Goal: Find specific page/section: Find specific page/section

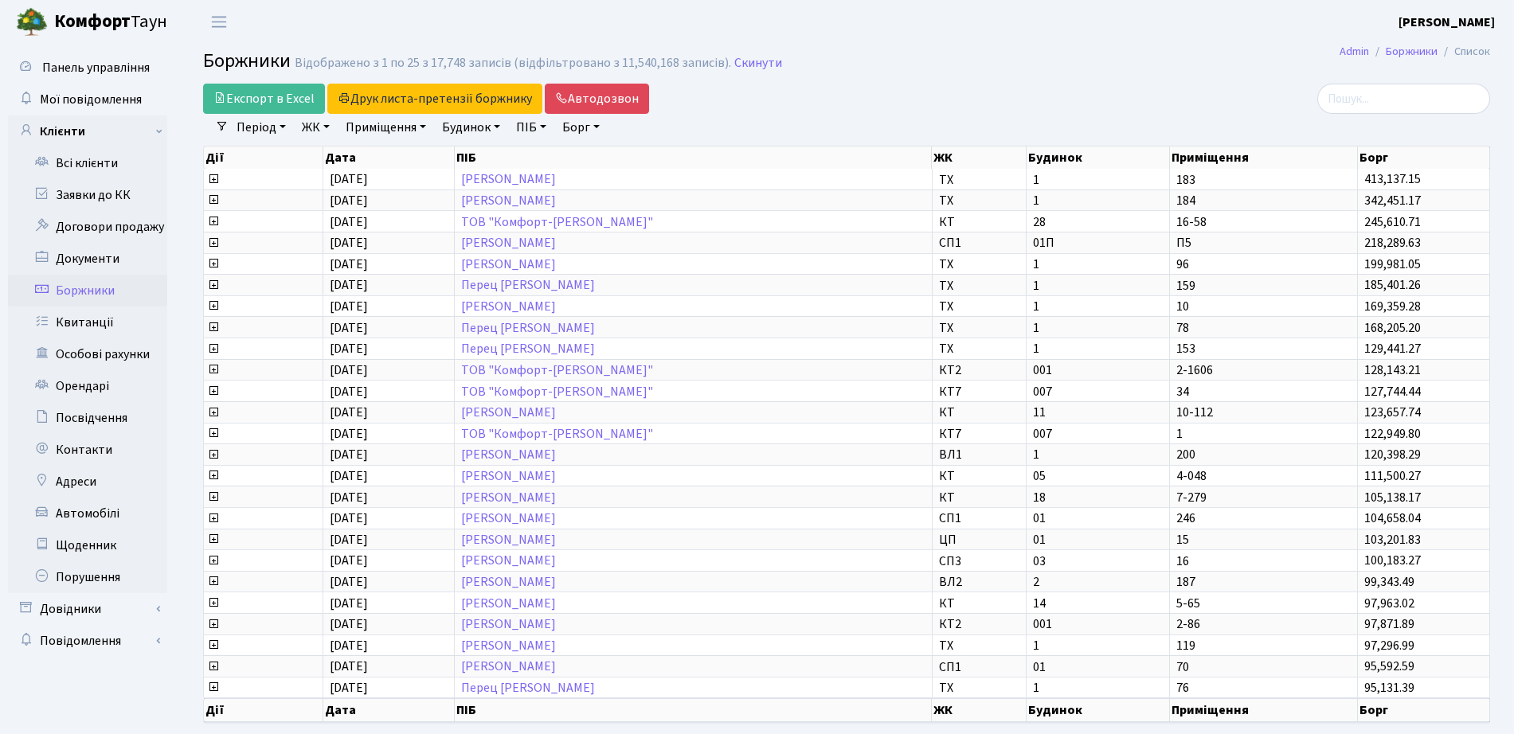
select select "25"
click at [108, 202] on link "Заявки до КК" at bounding box center [87, 195] width 159 height 32
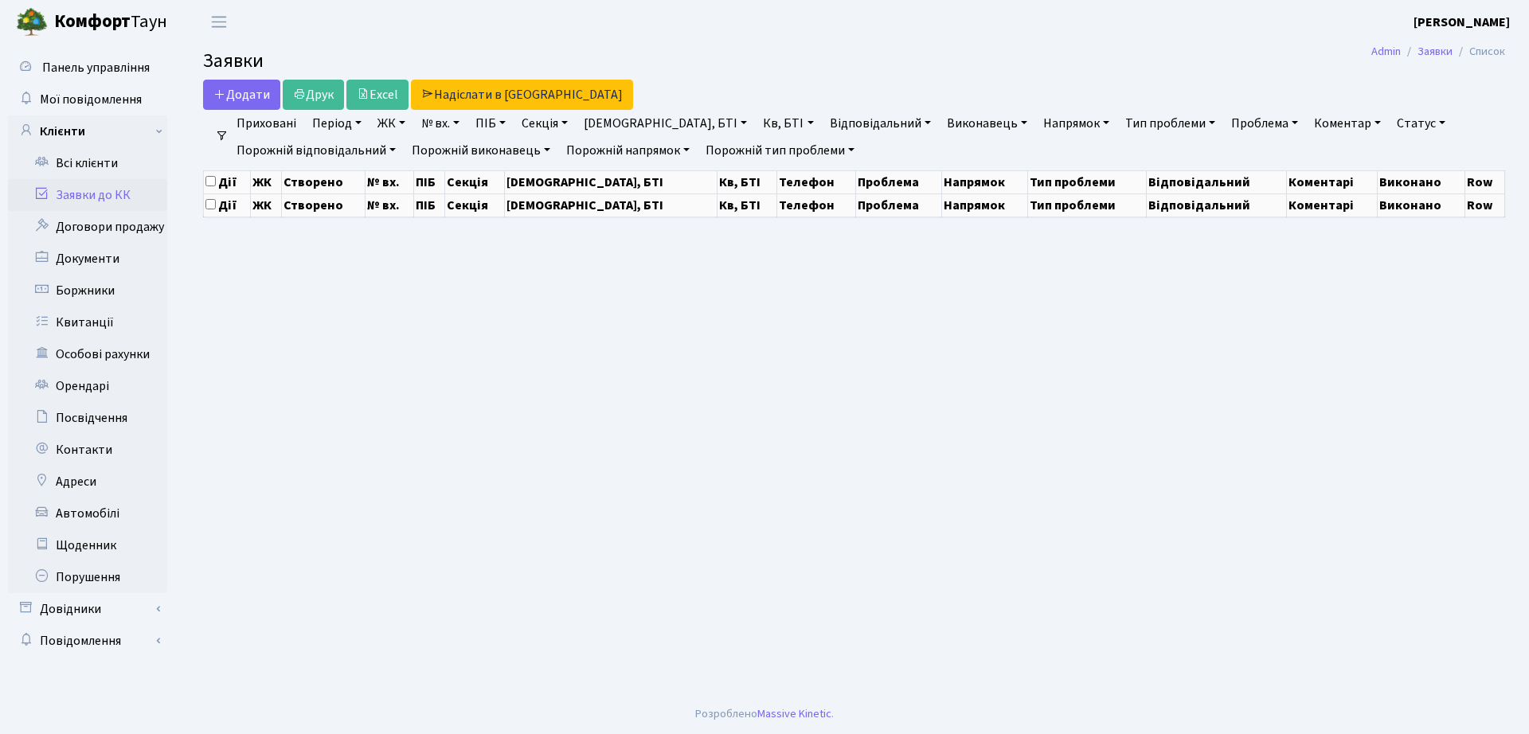
select select "25"
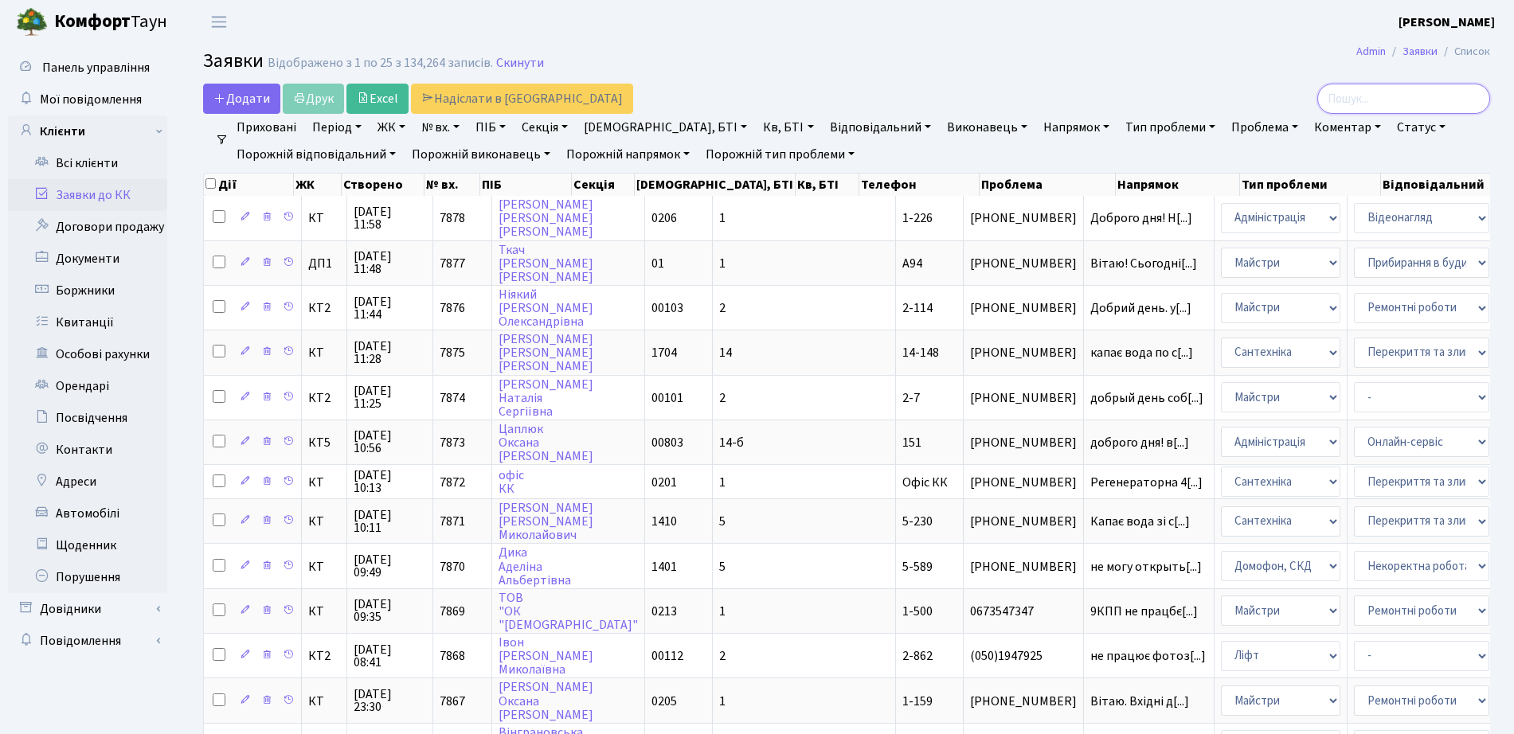
click at [1403, 96] on input "search" at bounding box center [1403, 99] width 173 height 30
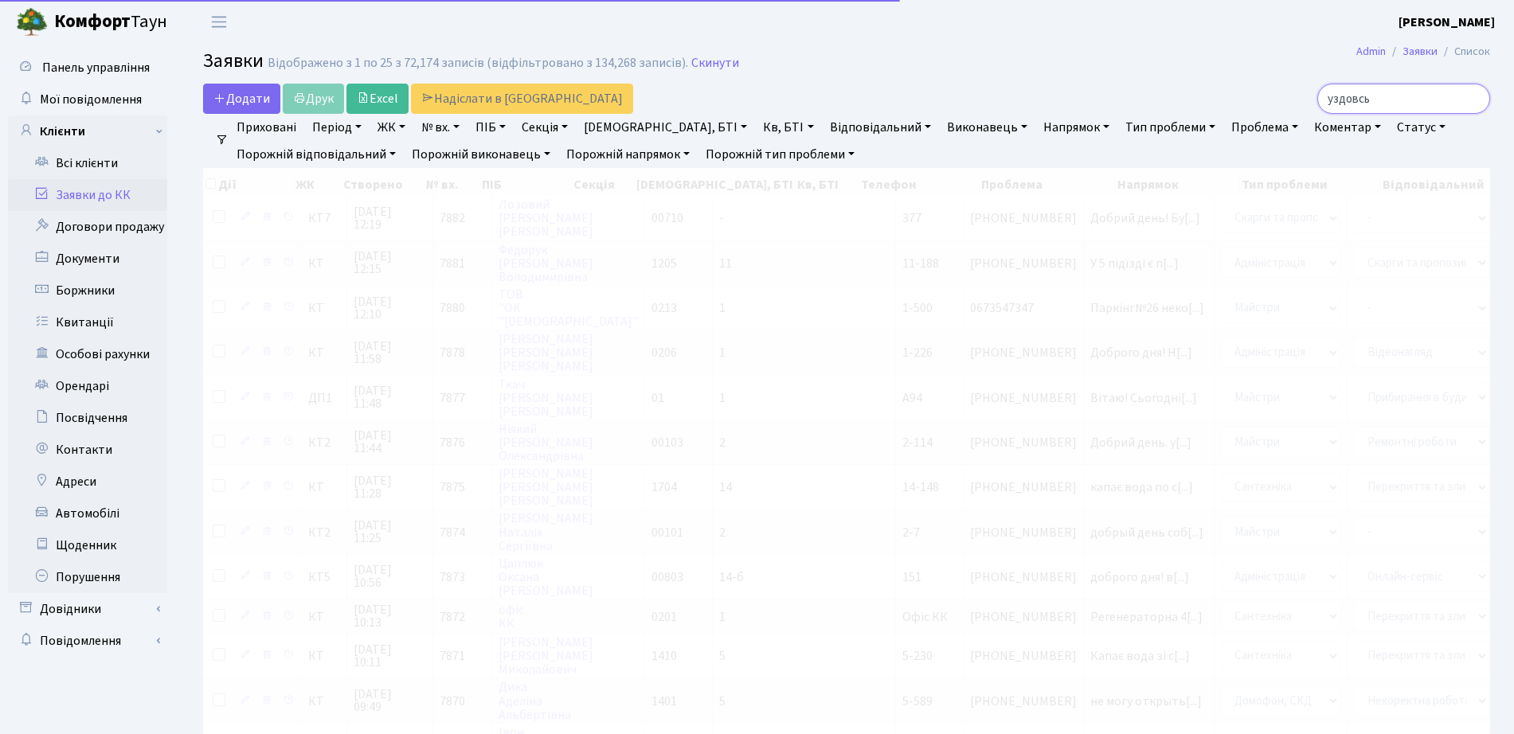
type input "уздовськ"
checkbox input "true"
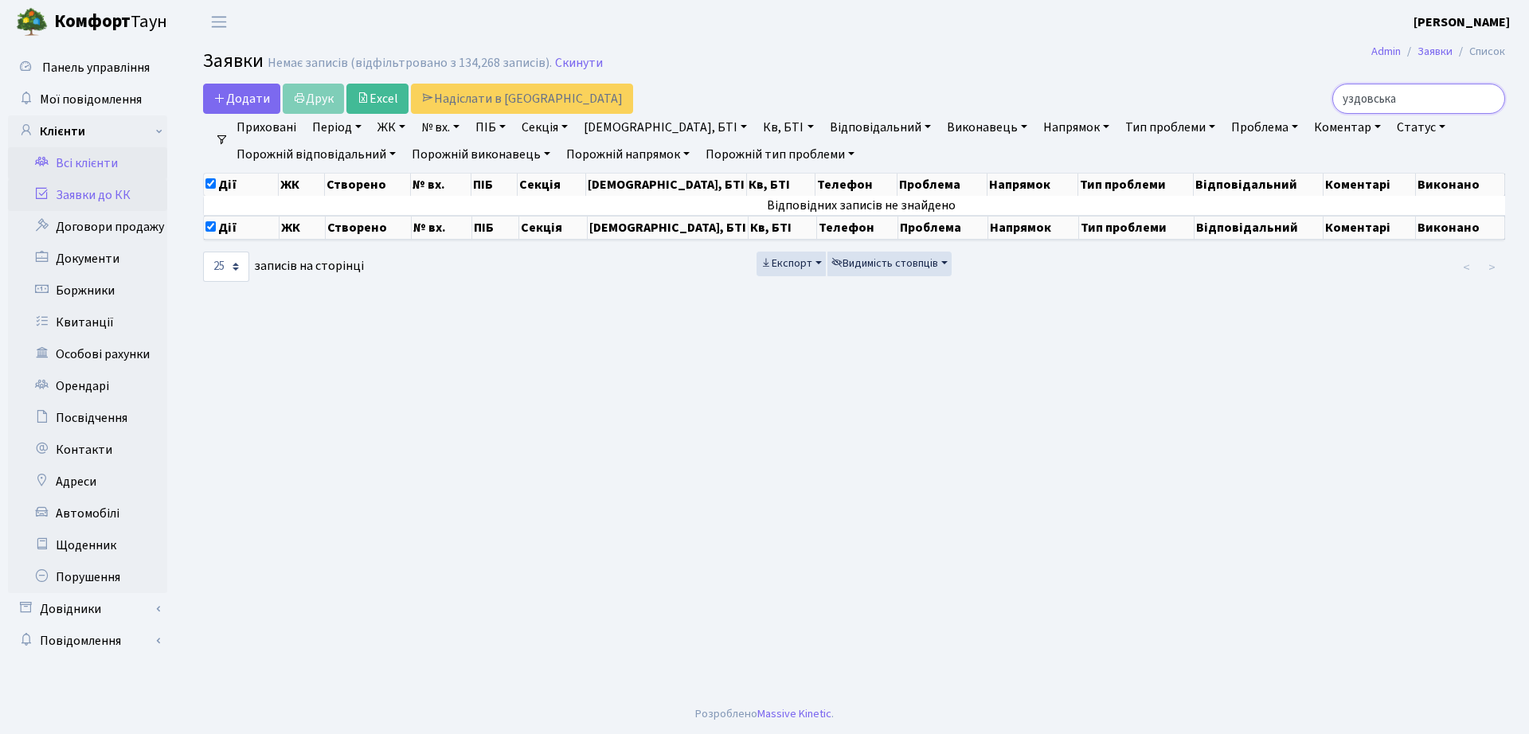
type input "уздовська"
click at [90, 155] on link "Всі клієнти" at bounding box center [87, 163] width 159 height 32
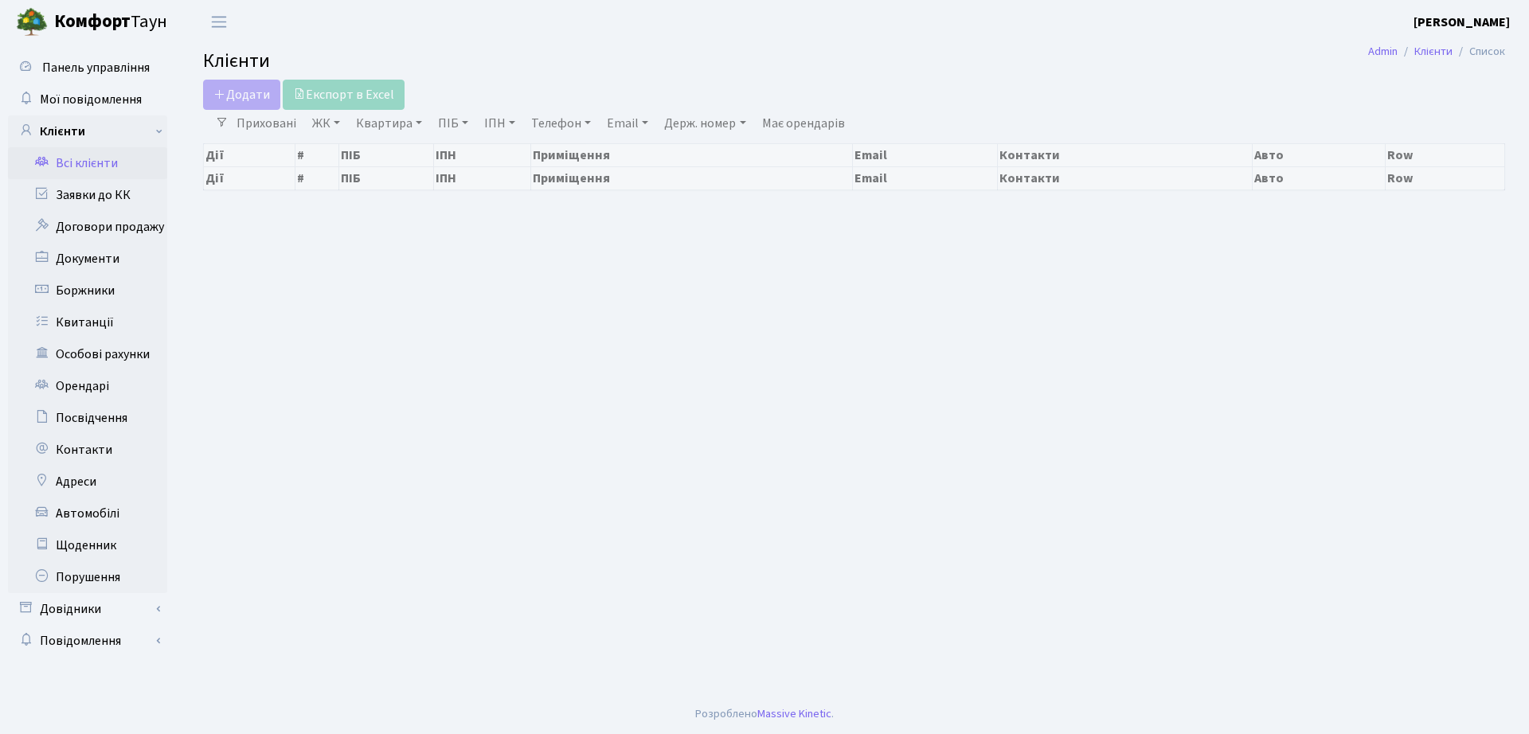
select select "25"
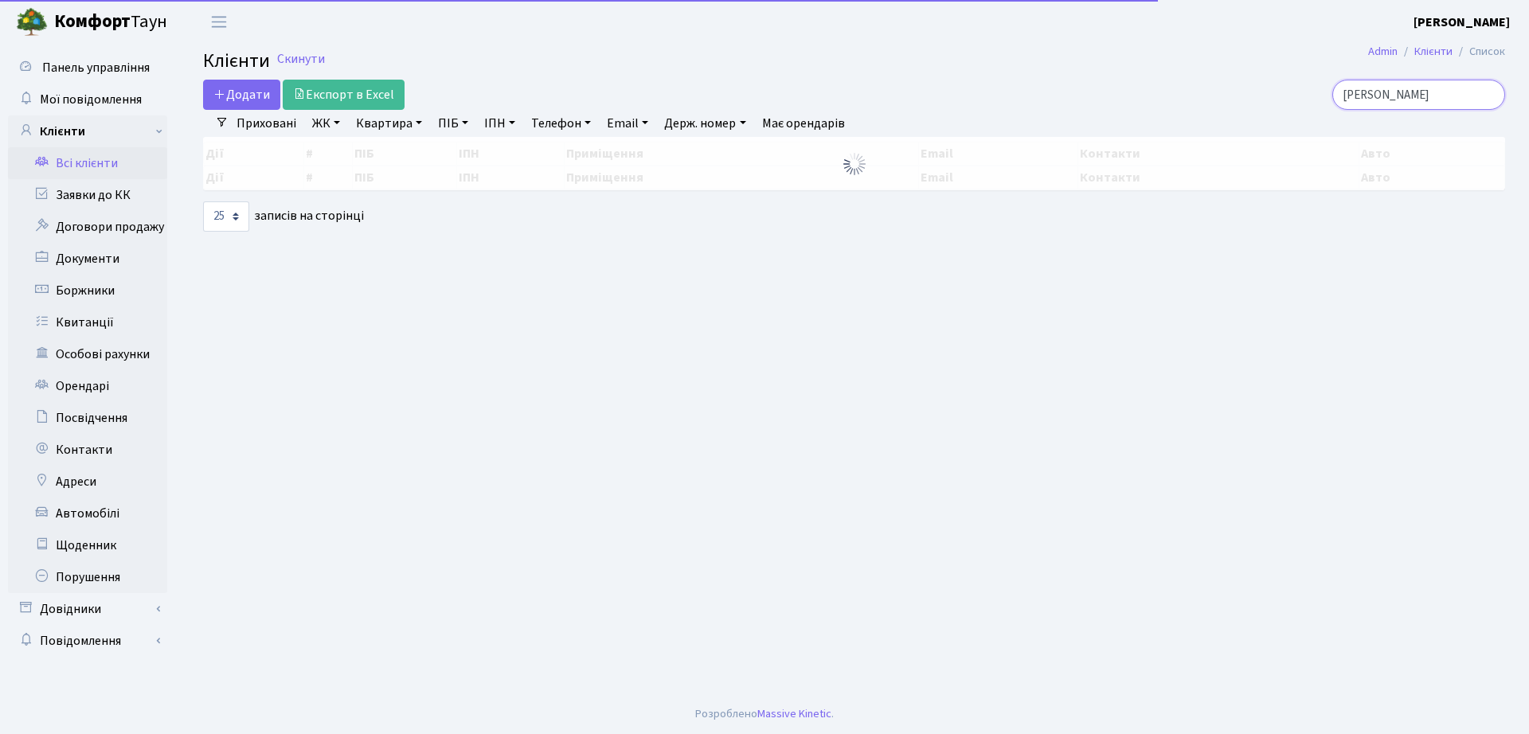
click at [1435, 94] on input "[PERSON_NAME]" at bounding box center [1418, 95] width 173 height 30
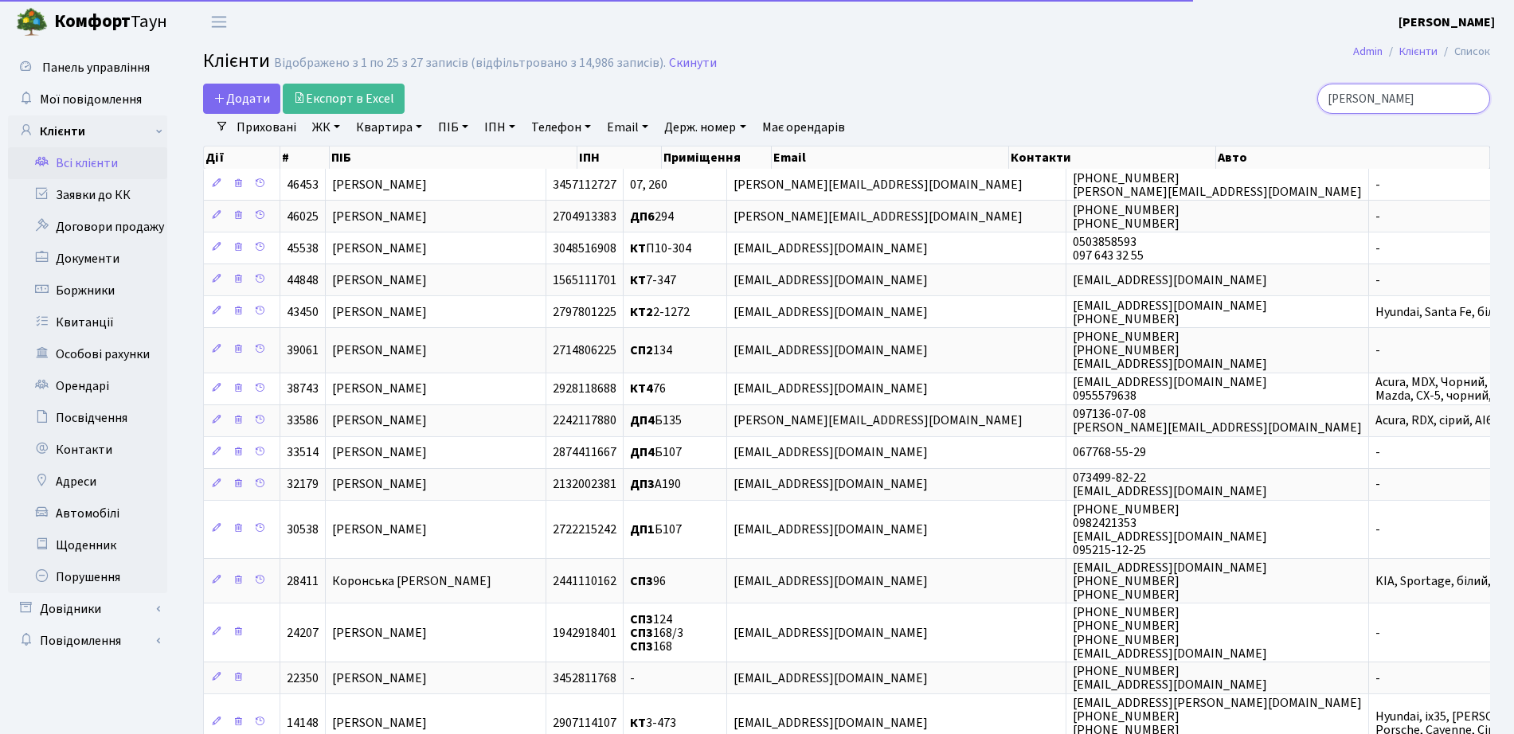
click at [1435, 94] on input "[PERSON_NAME]" at bounding box center [1403, 99] width 173 height 30
click at [1473, 96] on input "[PERSON_NAME]" at bounding box center [1403, 99] width 173 height 30
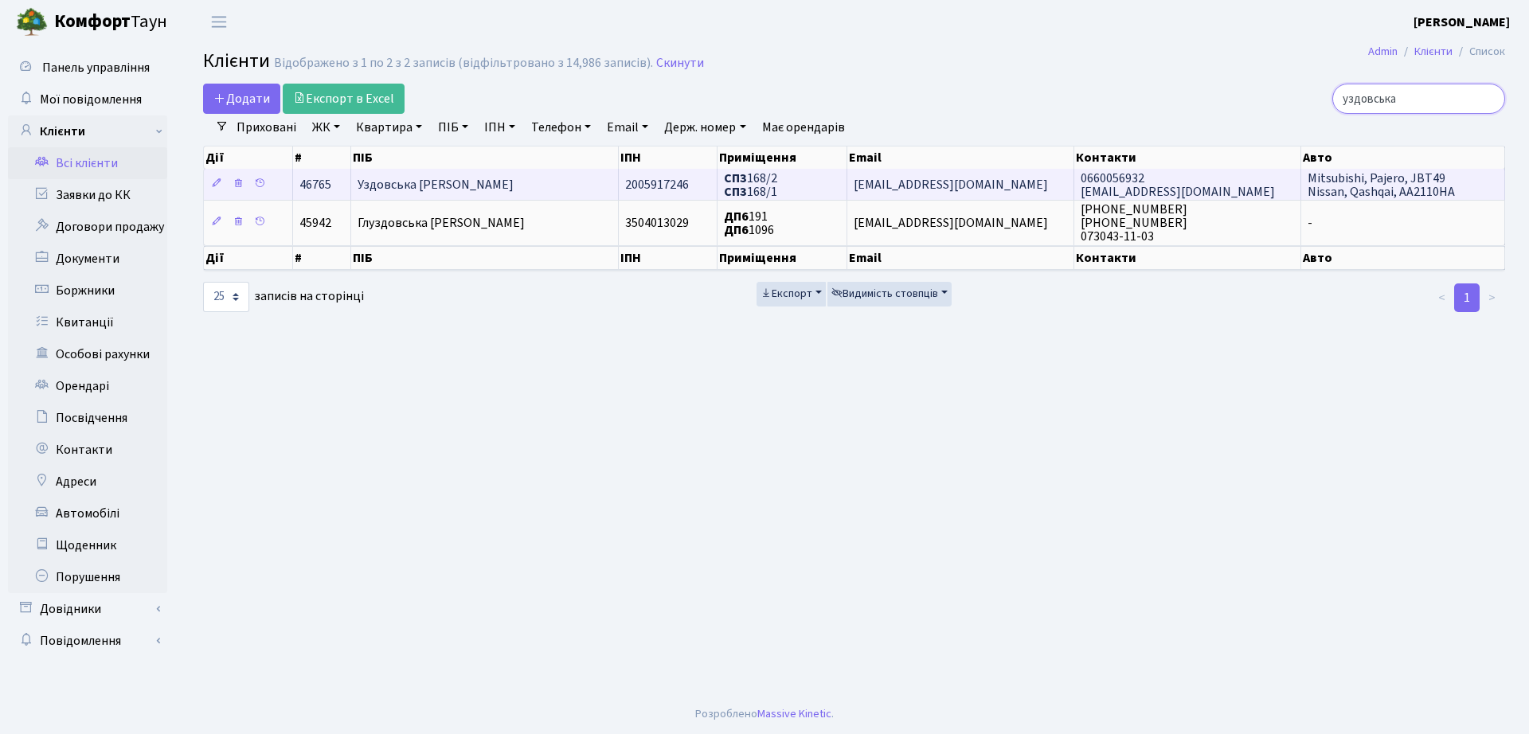
type input "уздовська"
click at [627, 182] on span "2005917246" at bounding box center [657, 185] width 64 height 18
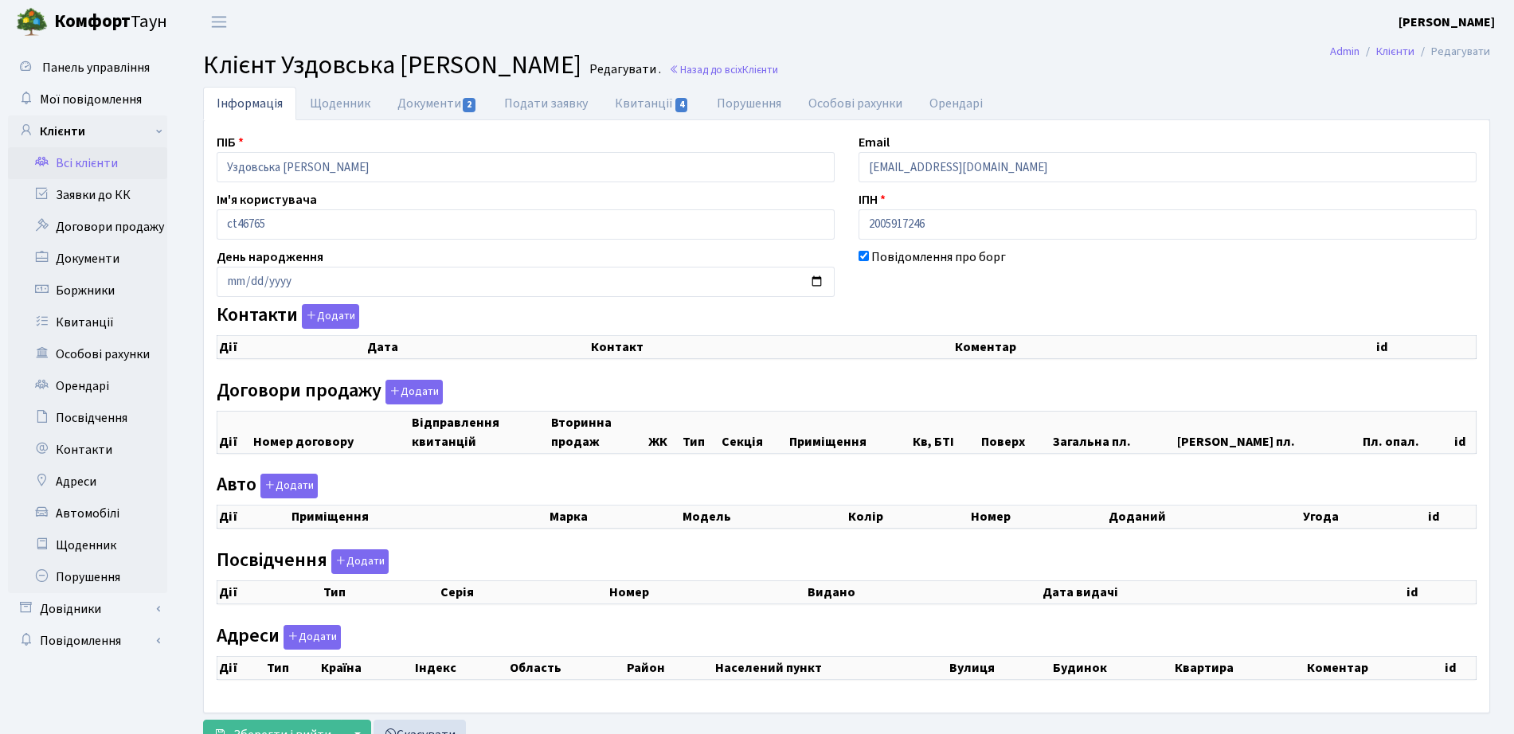
select select "25"
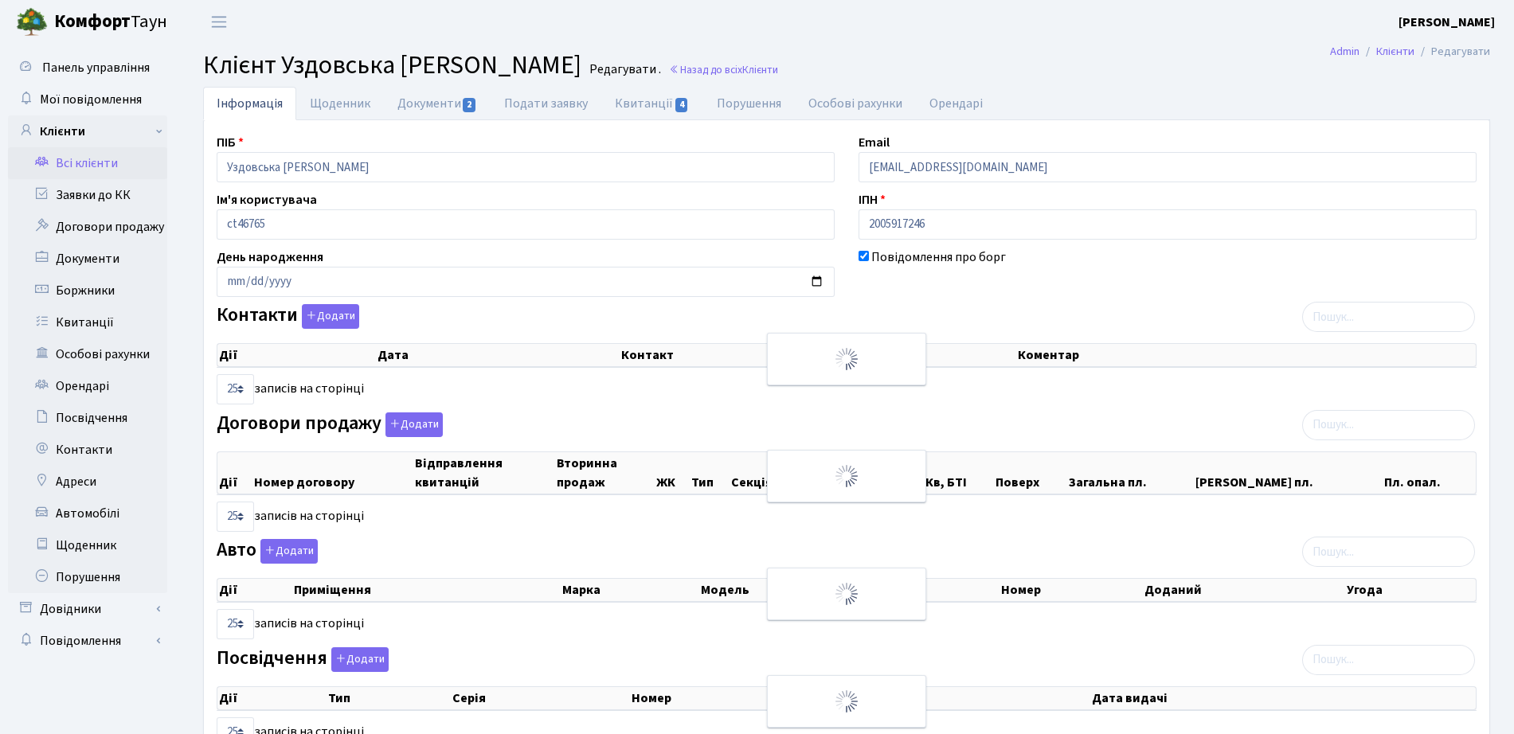
checkbox input "true"
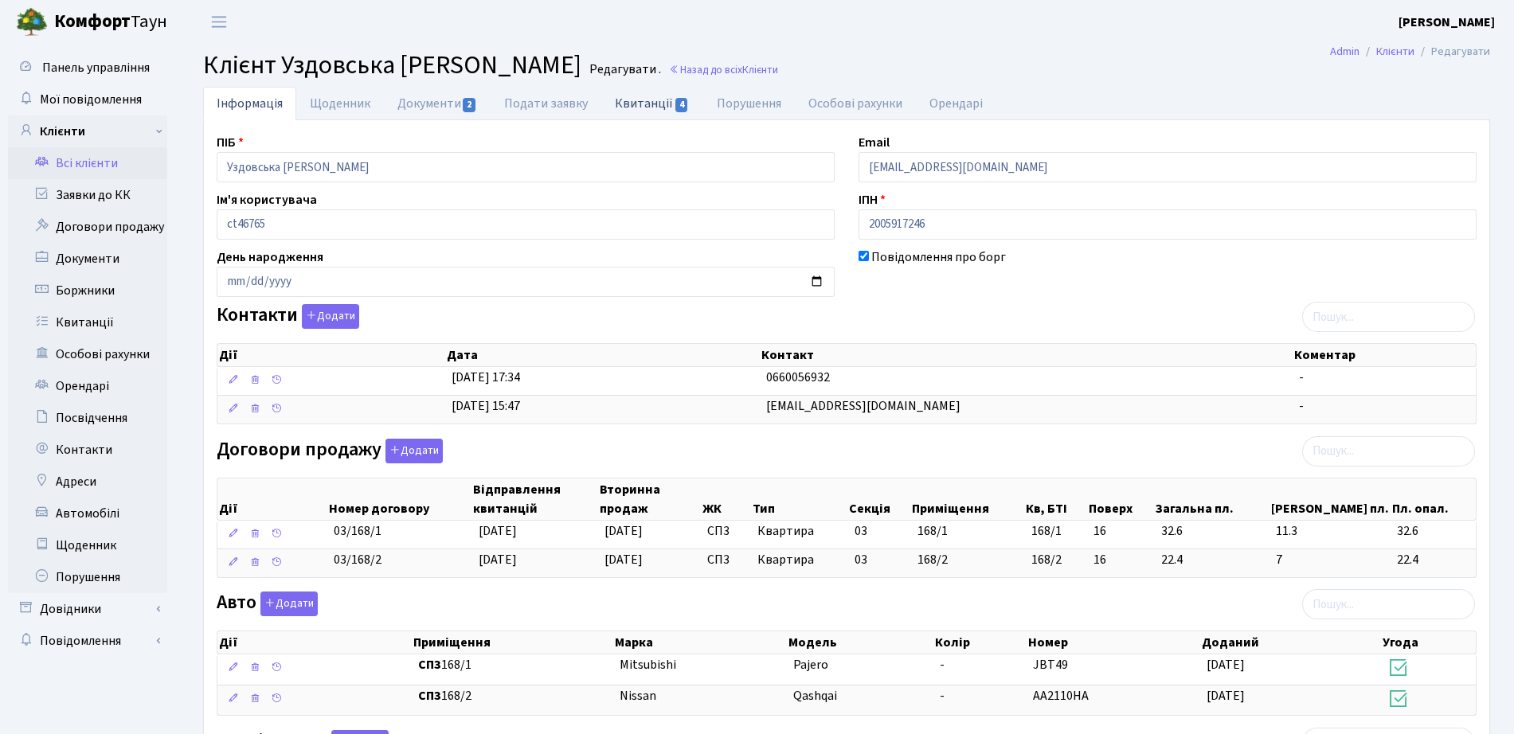
click at [668, 97] on link "Квитанції 4" at bounding box center [651, 103] width 101 height 33
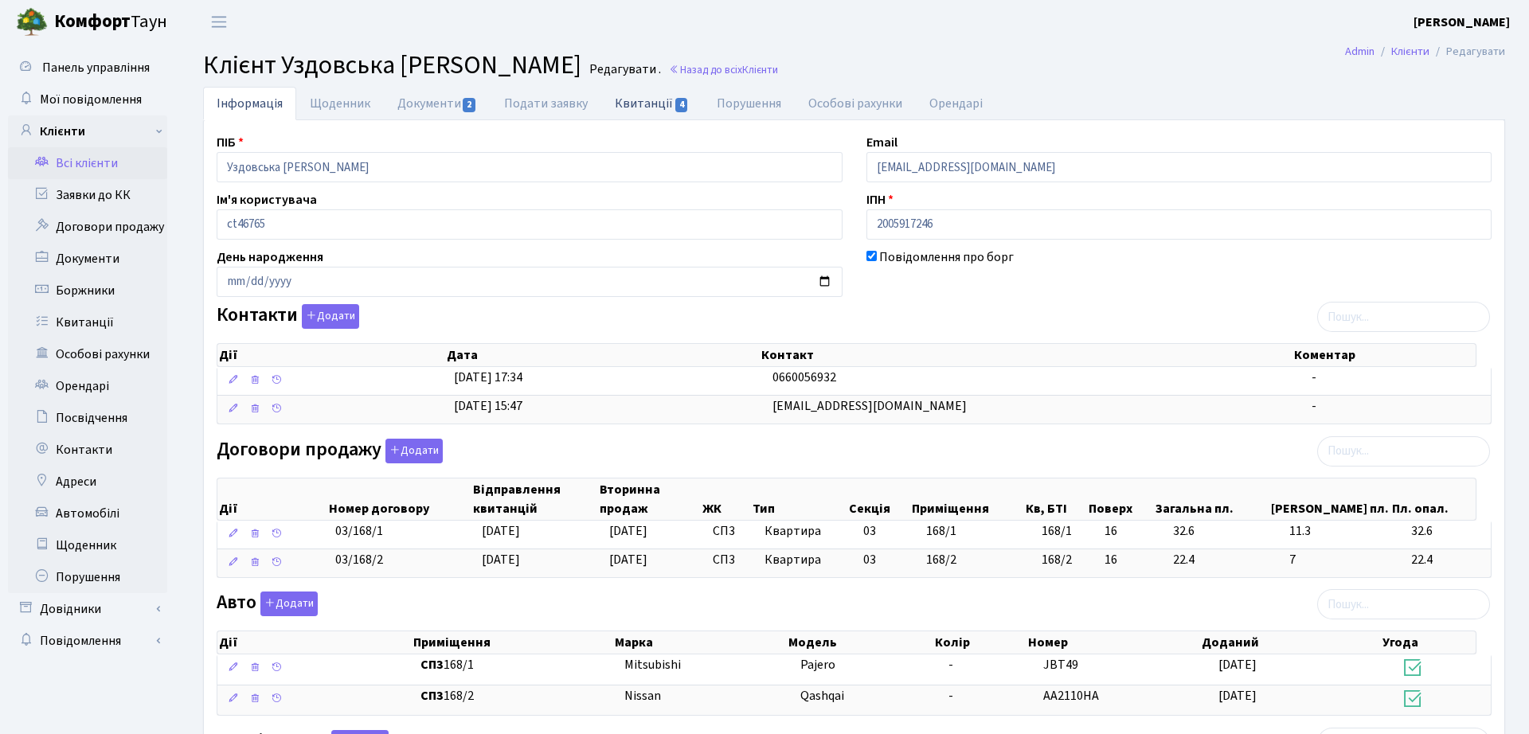
select select "25"
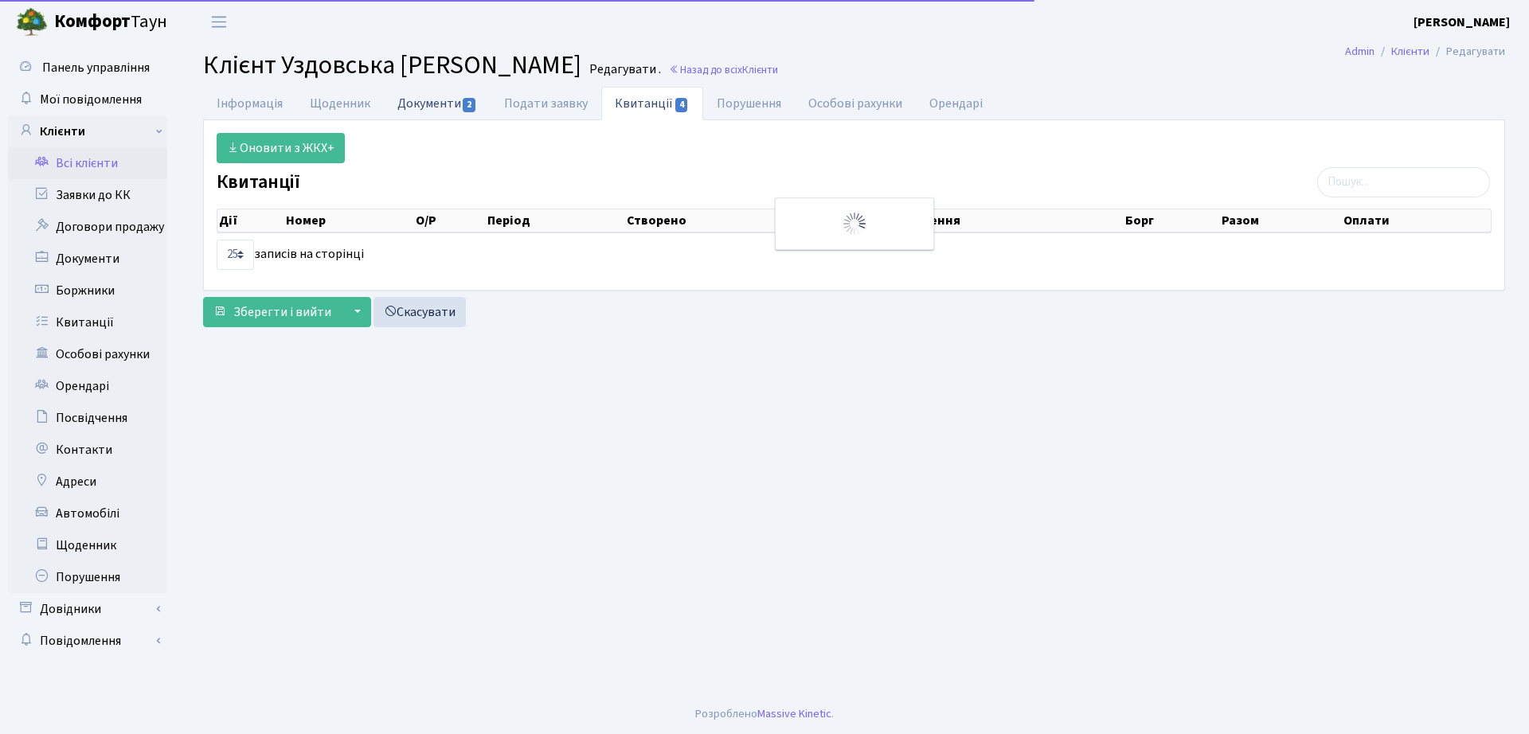
click at [426, 104] on link "Документи 2" at bounding box center [437, 103] width 107 height 33
select select "25"
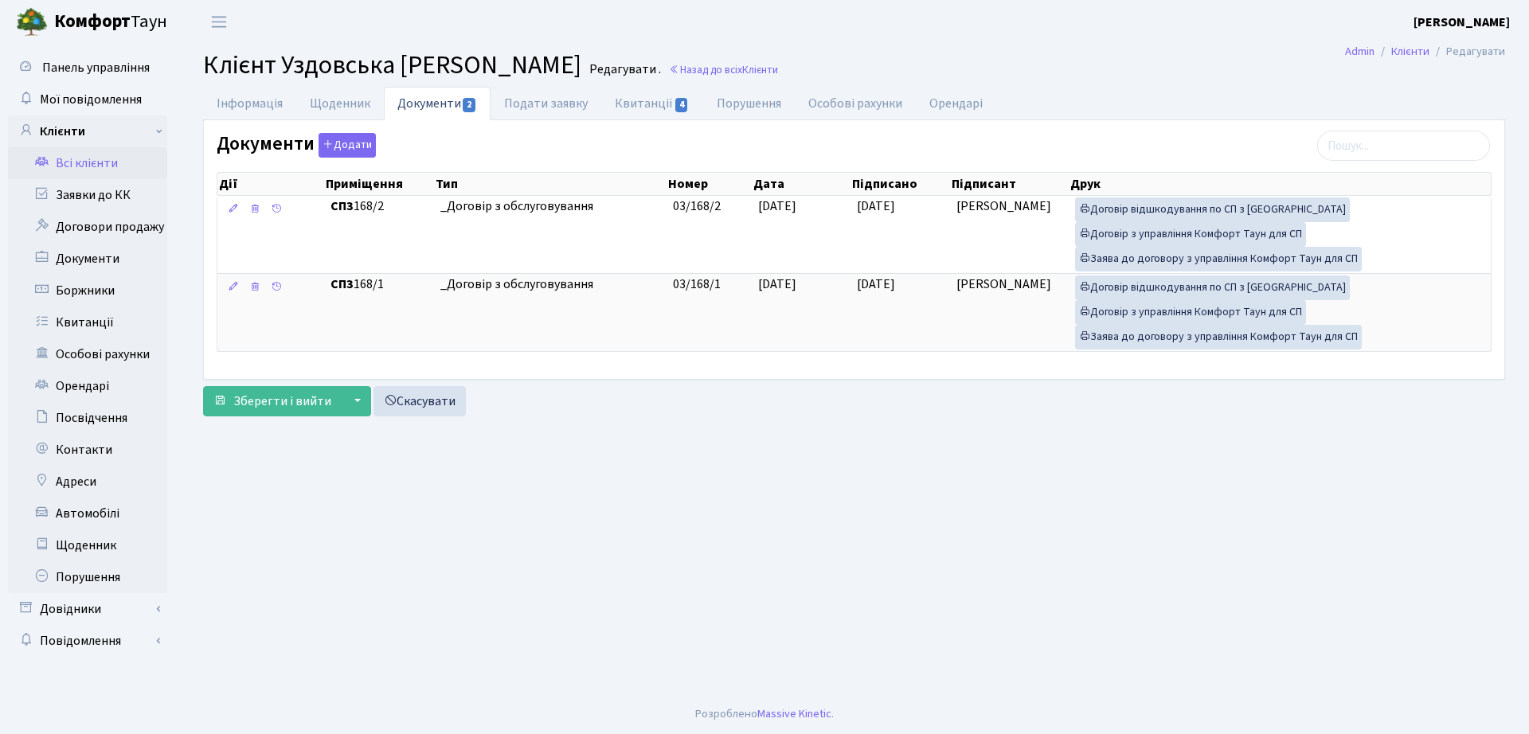
click at [658, 83] on main "Admin Клієнти Редагувати Клієнт Уздовська Людмила Євгеніївна Редагувати . Назад…" at bounding box center [854, 369] width 1350 height 651
click at [661, 108] on link "Квитанції 4" at bounding box center [651, 103] width 101 height 33
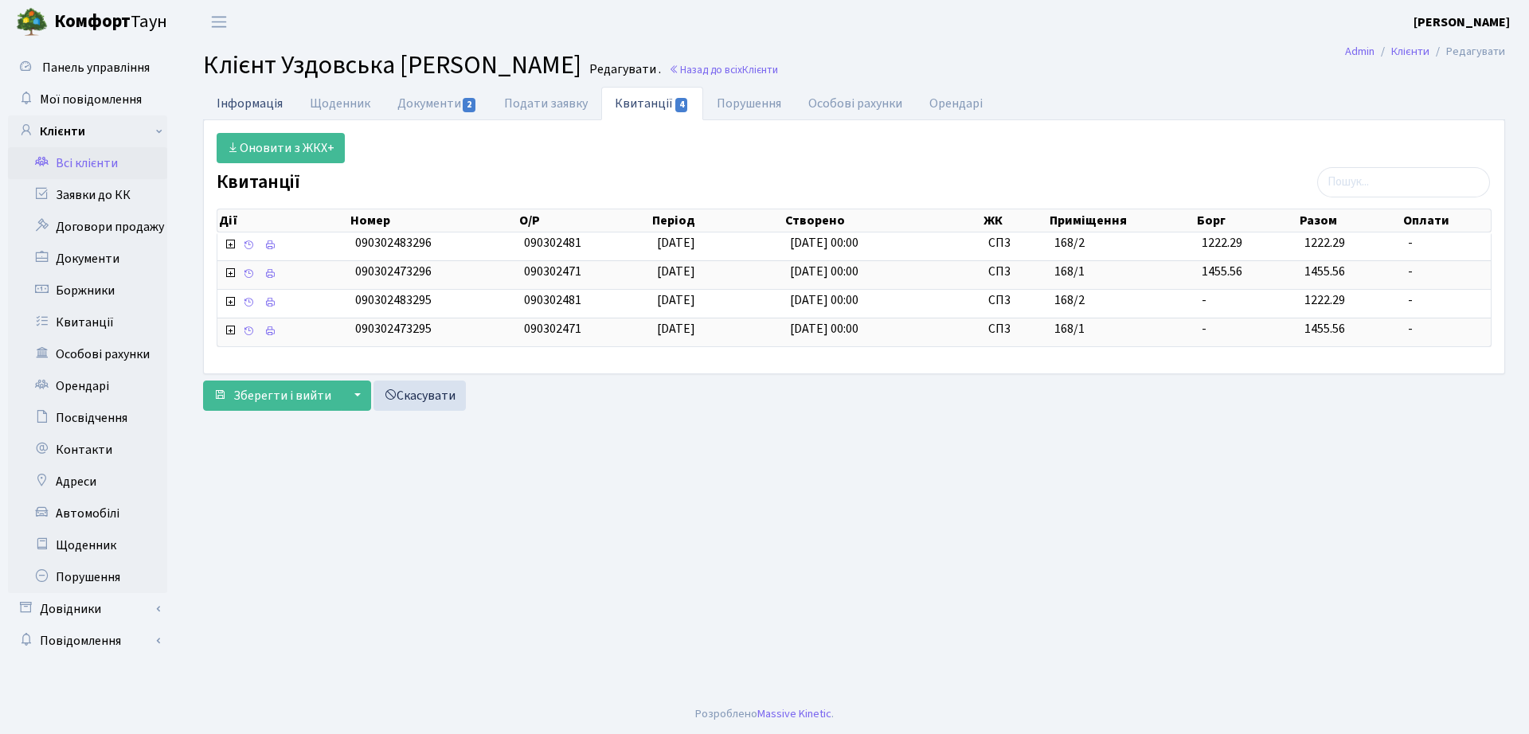
click at [284, 100] on link "Інформація" at bounding box center [249, 103] width 93 height 33
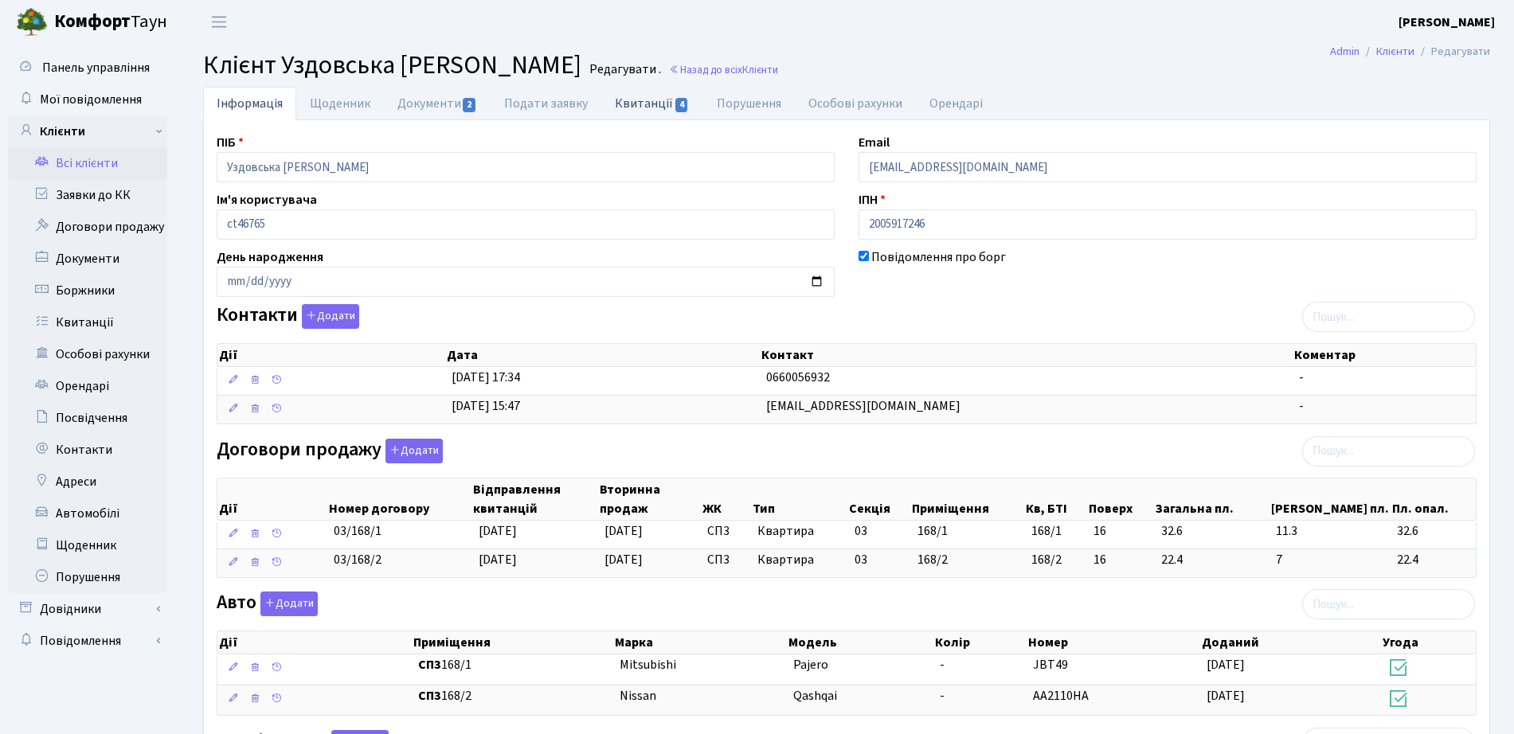
click at [675, 110] on span "4" at bounding box center [681, 105] width 13 height 14
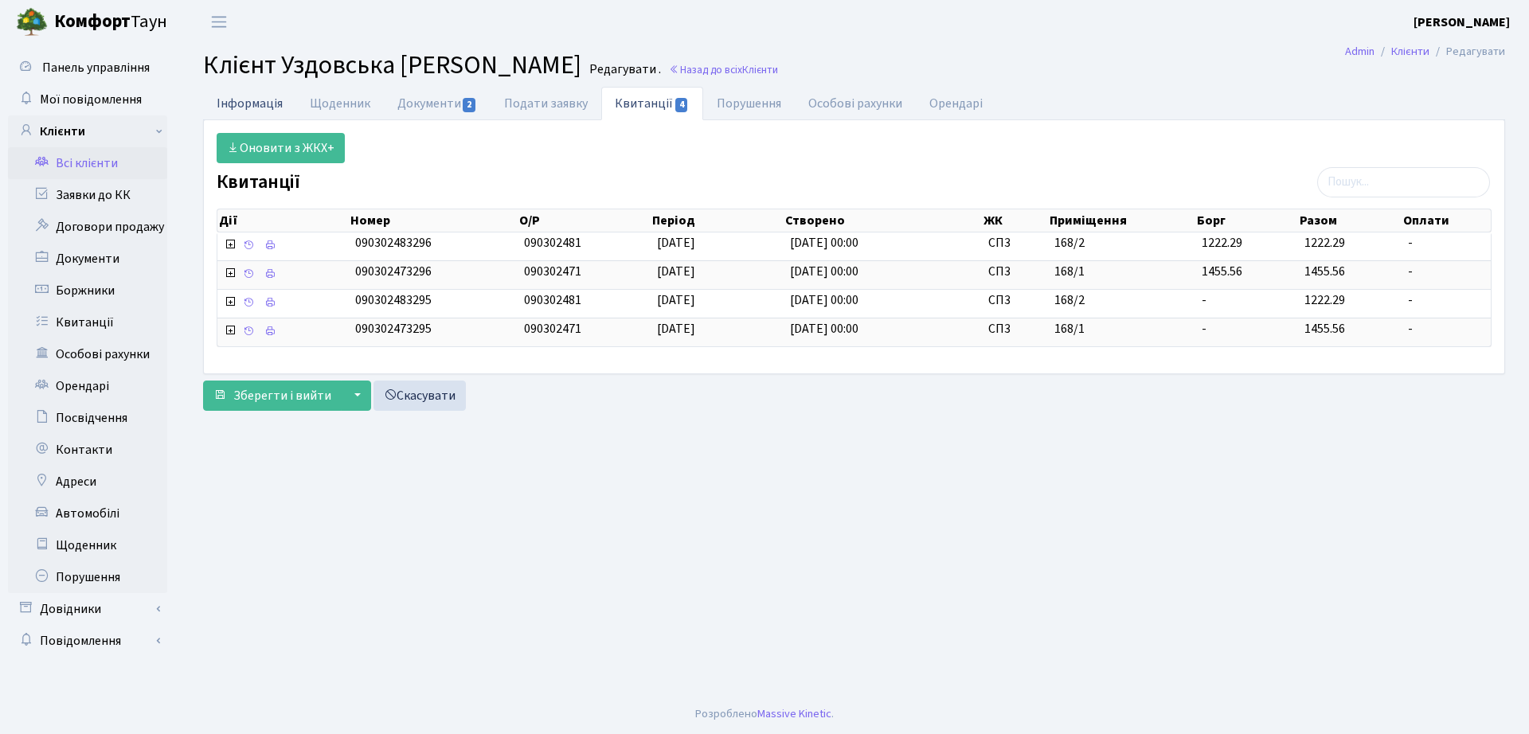
click at [270, 98] on link "Інформація" at bounding box center [249, 103] width 93 height 33
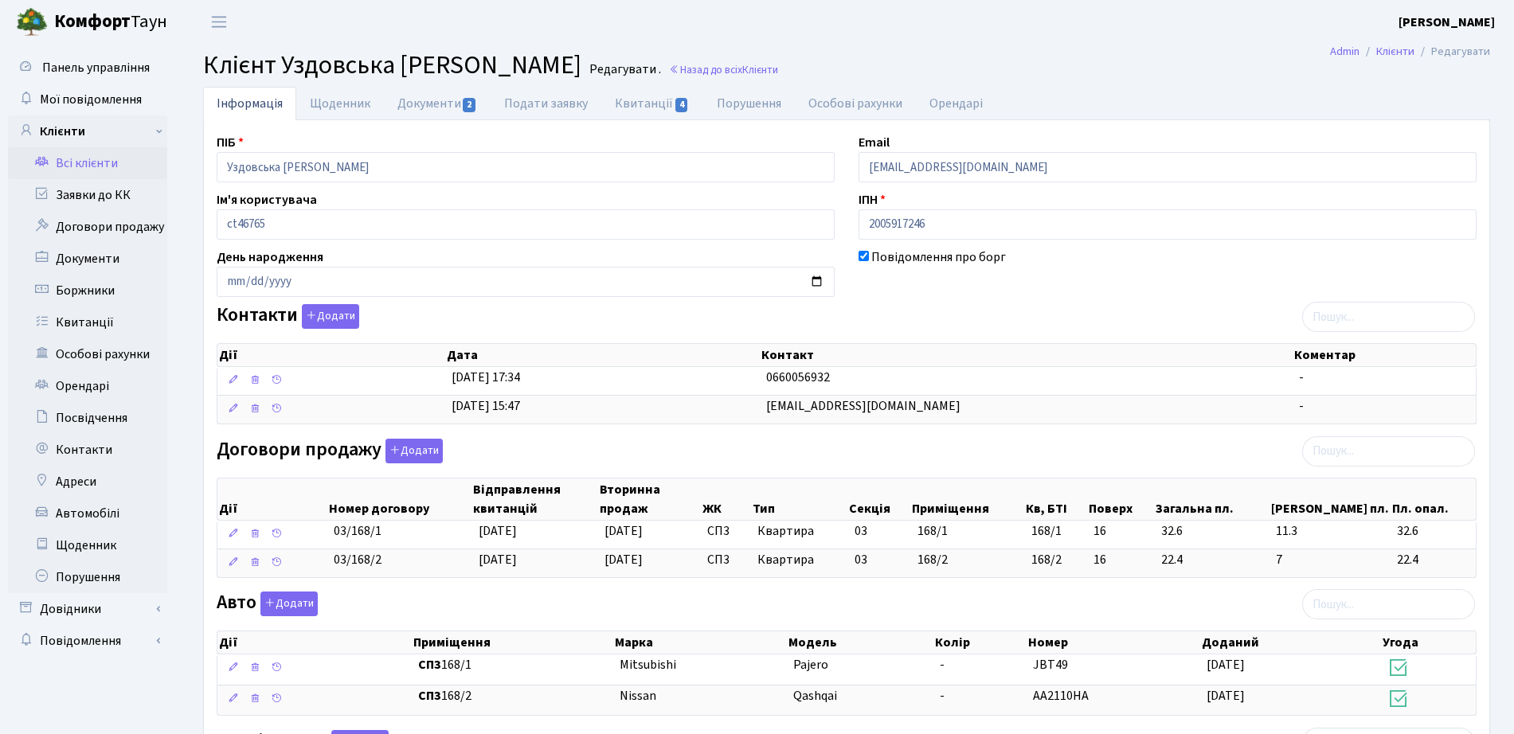
click at [772, 61] on h2 "Клієнт Уздовська Людмила Євгеніївна Редагувати . Назад до всіх Клієнти" at bounding box center [846, 65] width 1287 height 30
click at [768, 66] on link "Назад до всіх Клієнти" at bounding box center [723, 69] width 109 height 15
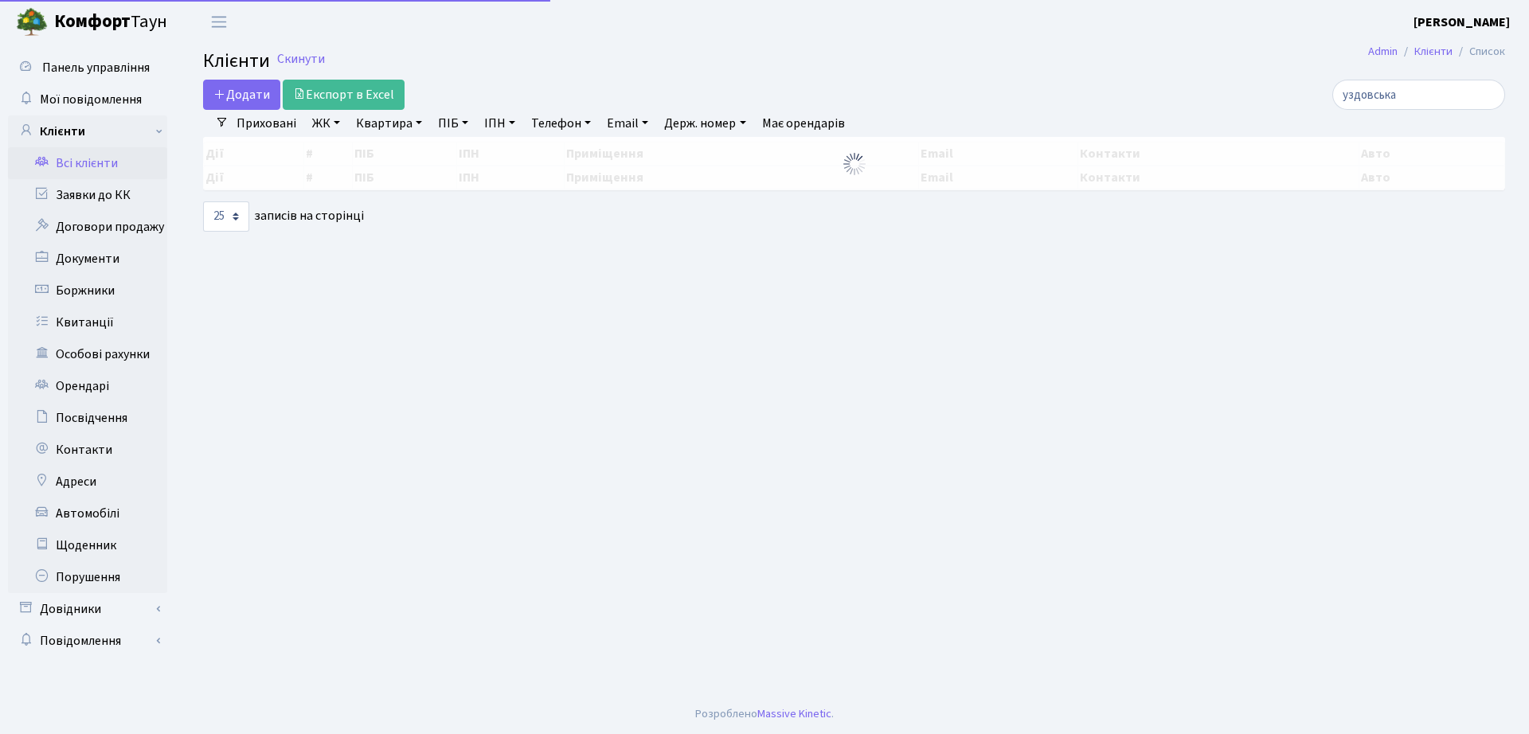
select select "25"
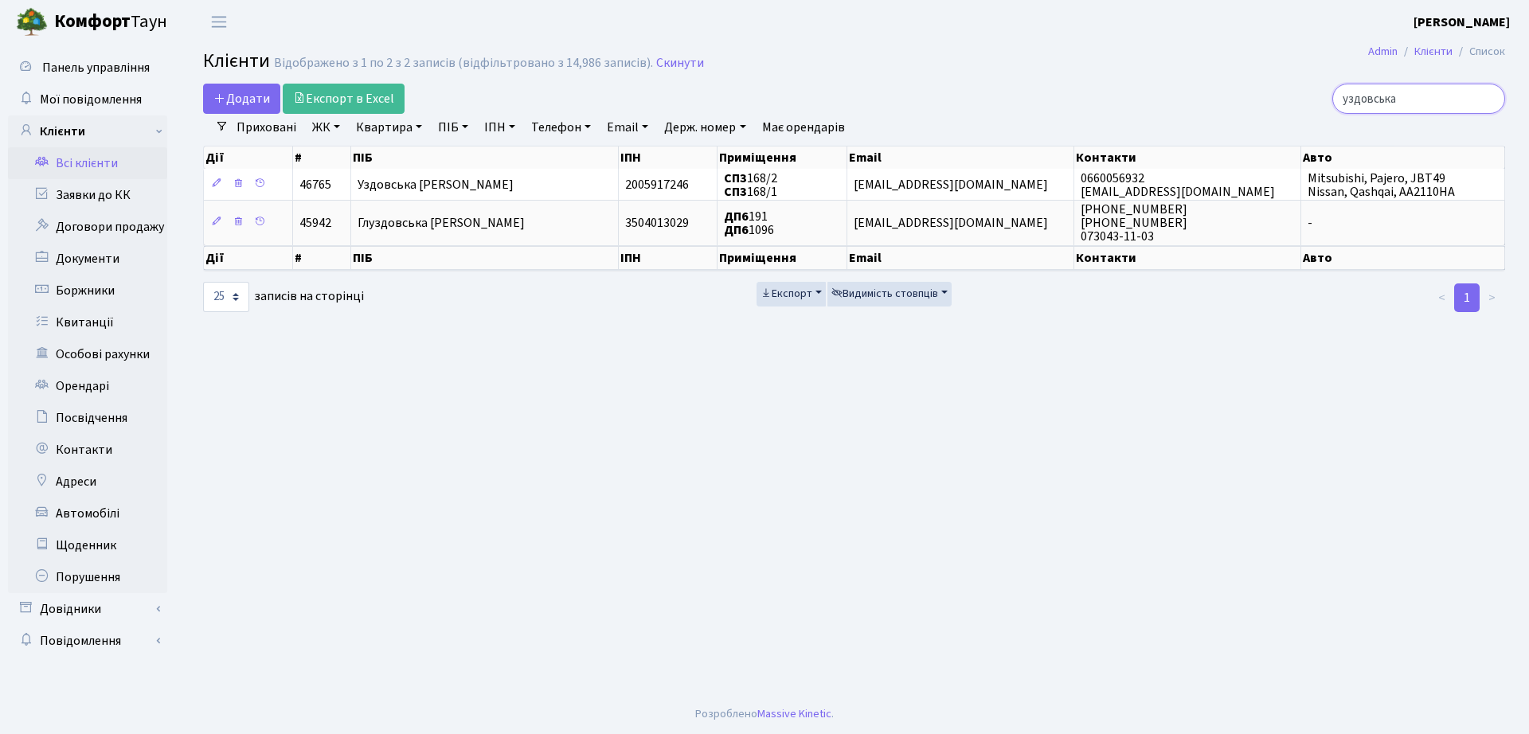
drag, startPoint x: 1432, startPoint y: 105, endPoint x: 1151, endPoint y: 95, distance: 281.3
click at [1136, 104] on div "уздовська" at bounding box center [1296, 99] width 418 height 30
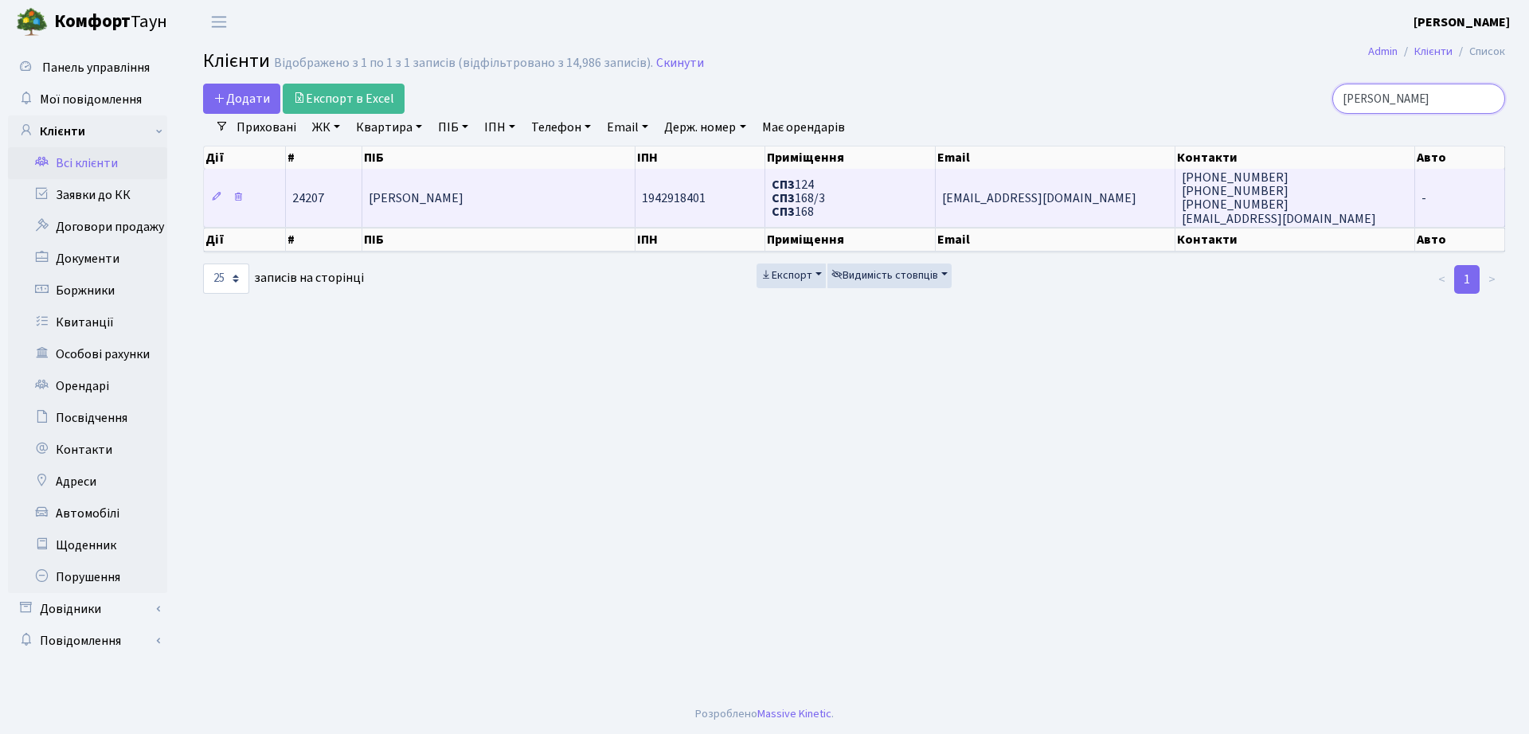
type input "залойло"
click at [1179, 183] on td "+380674459996 +380974083747 +380974850669 ilonazaloilo@gmail.com" at bounding box center [1295, 197] width 240 height 57
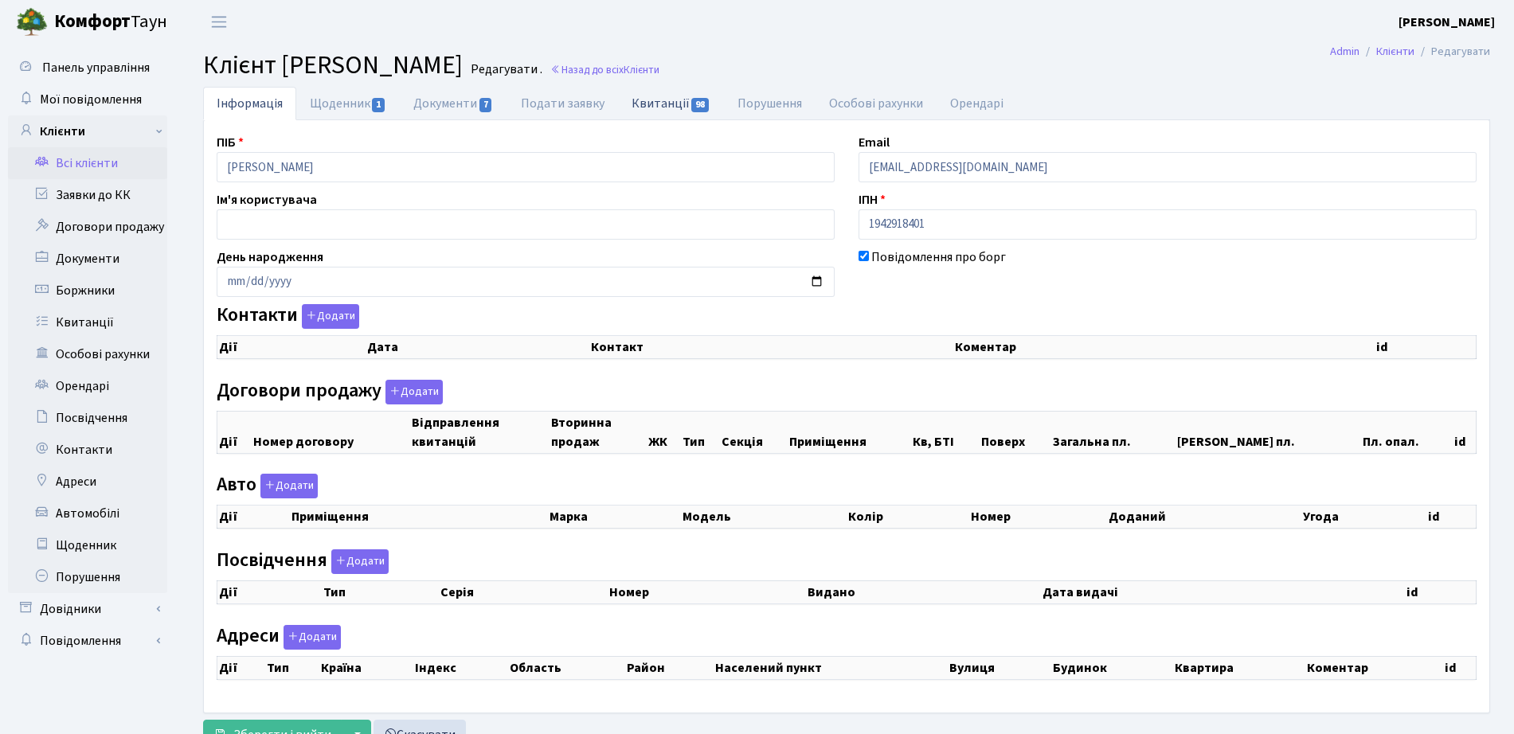
checkbox input "true"
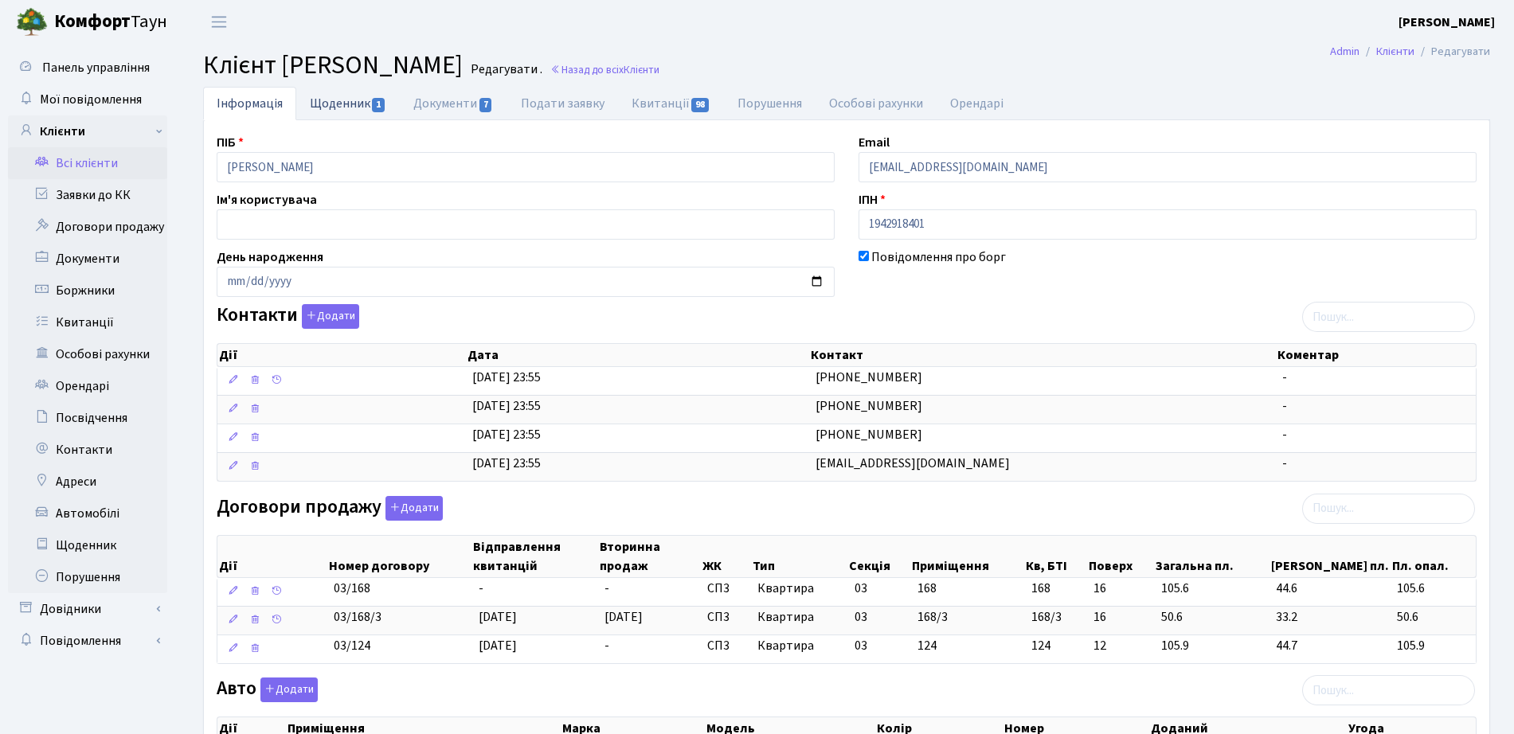
click at [355, 102] on link "Щоденник 1" at bounding box center [348, 103] width 104 height 33
select select "25"
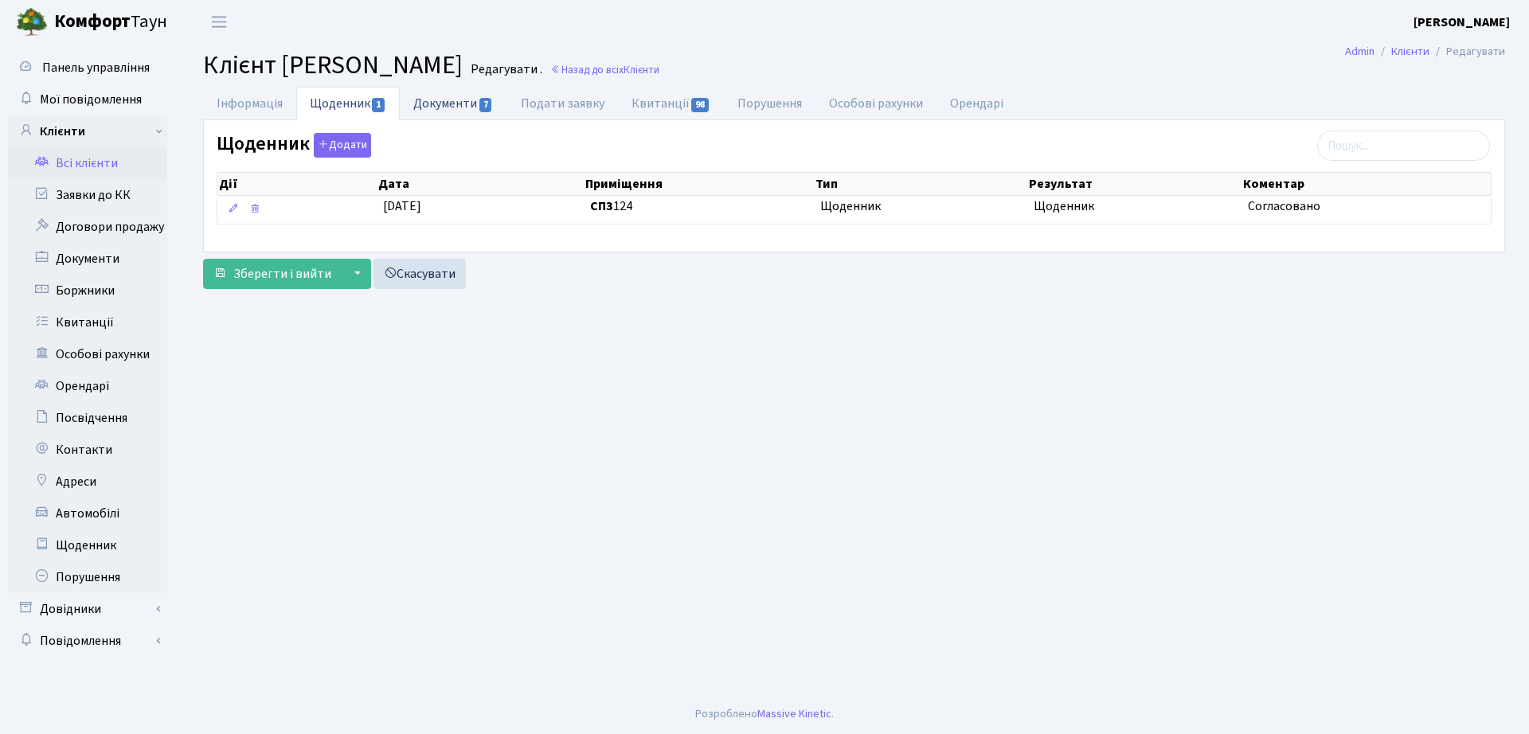
click at [479, 115] on link "Документи 7" at bounding box center [453, 103] width 107 height 33
select select "25"
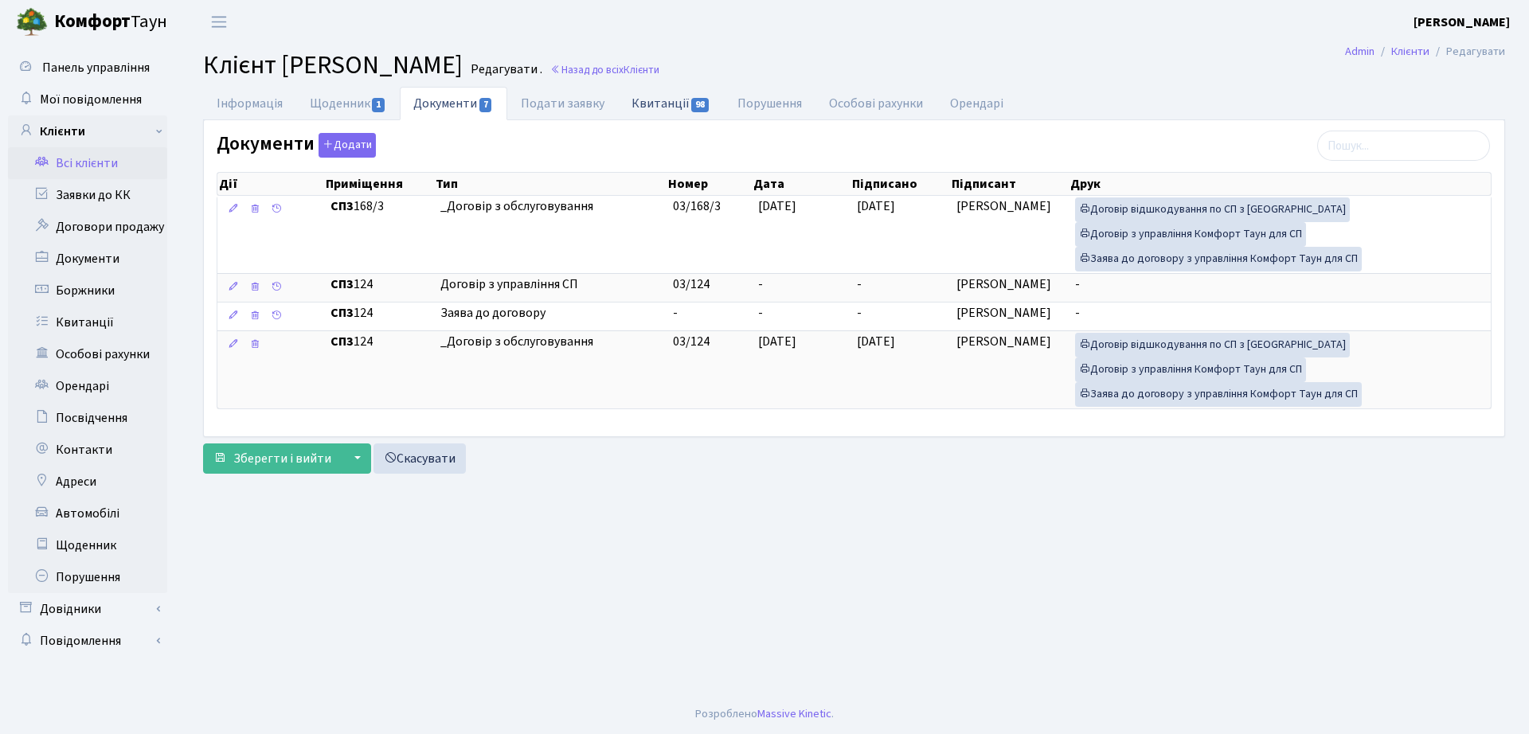
click at [667, 108] on link "Квитанції 98" at bounding box center [671, 103] width 106 height 33
select select "25"
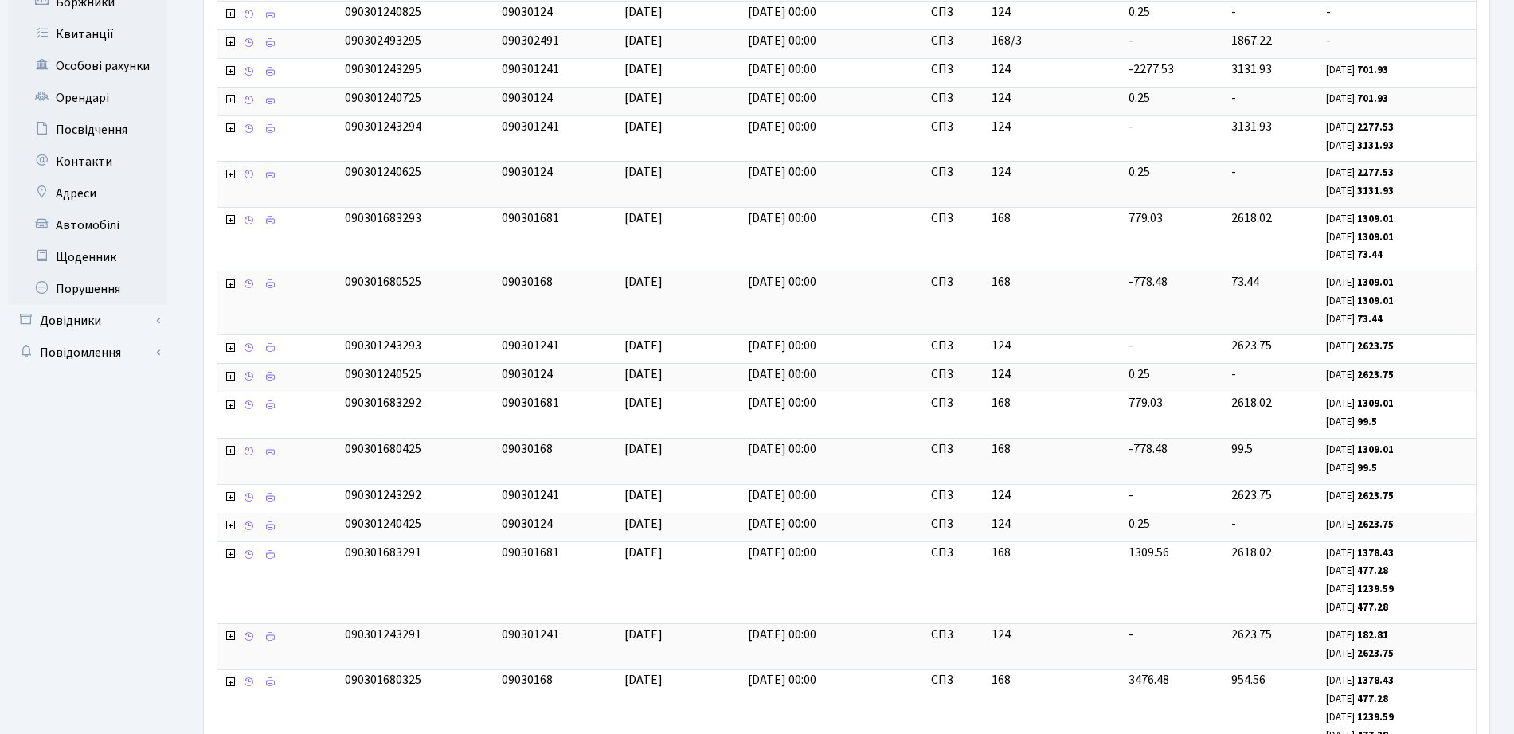
scroll to position [1, 0]
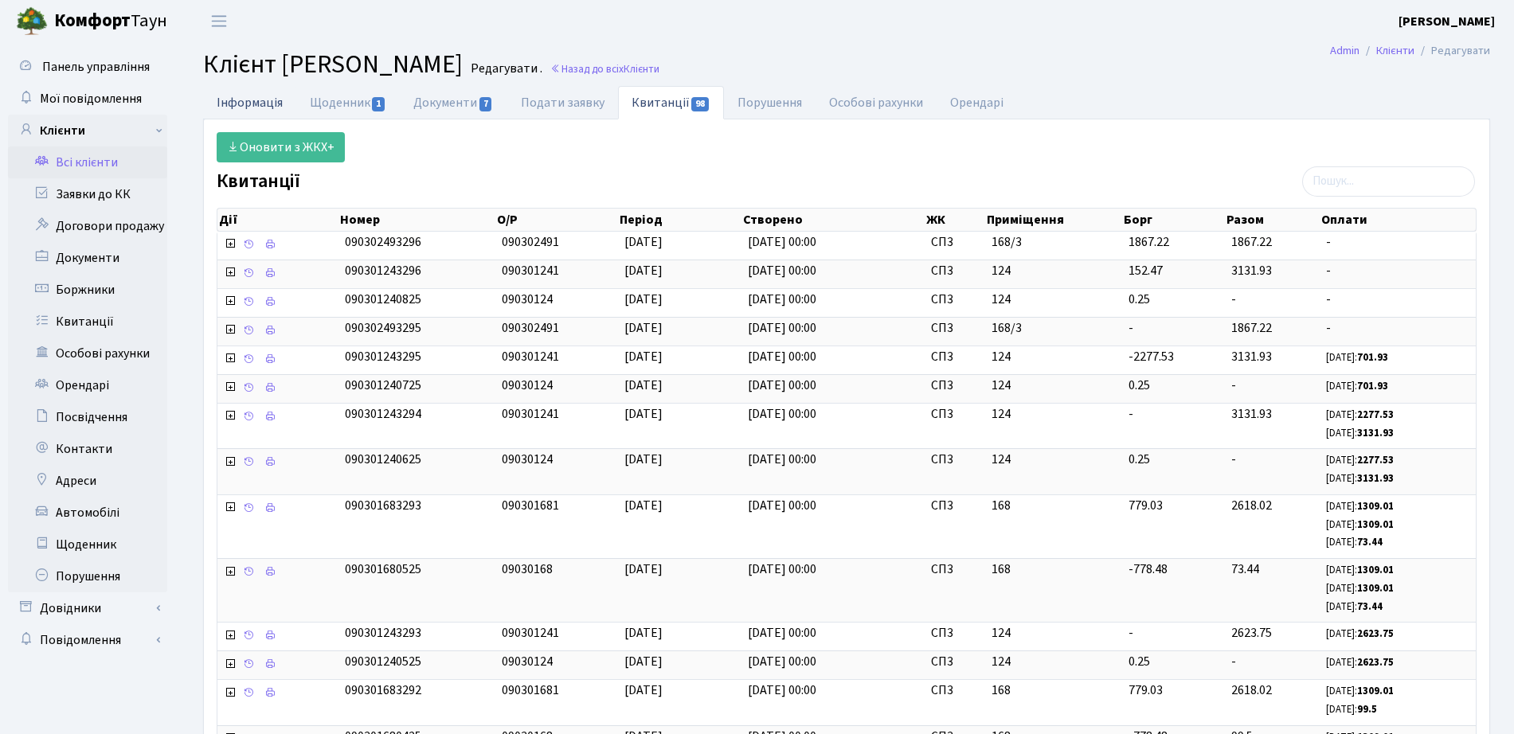
click at [247, 103] on link "Інформація" at bounding box center [249, 102] width 93 height 33
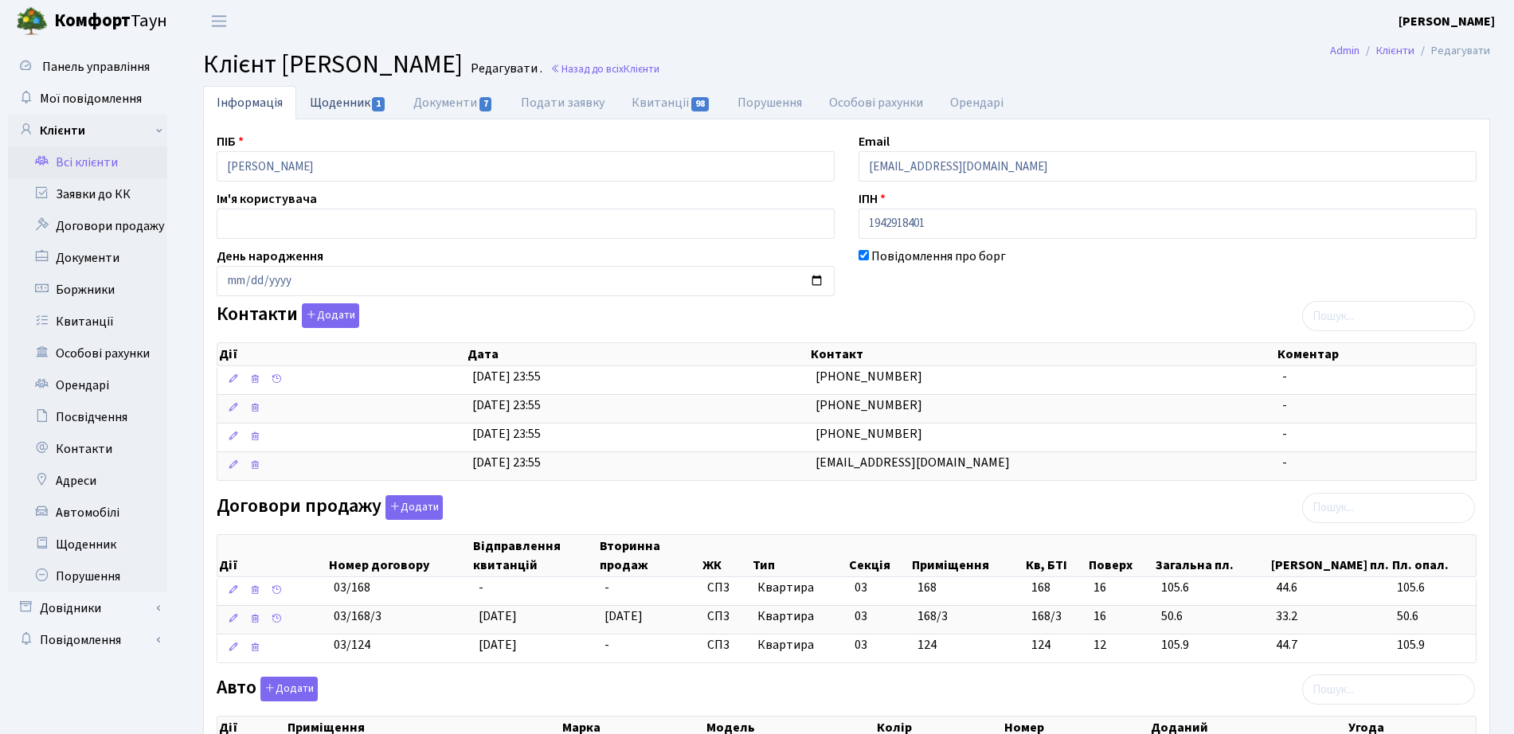
click at [379, 95] on link "Щоденник 1" at bounding box center [348, 102] width 104 height 33
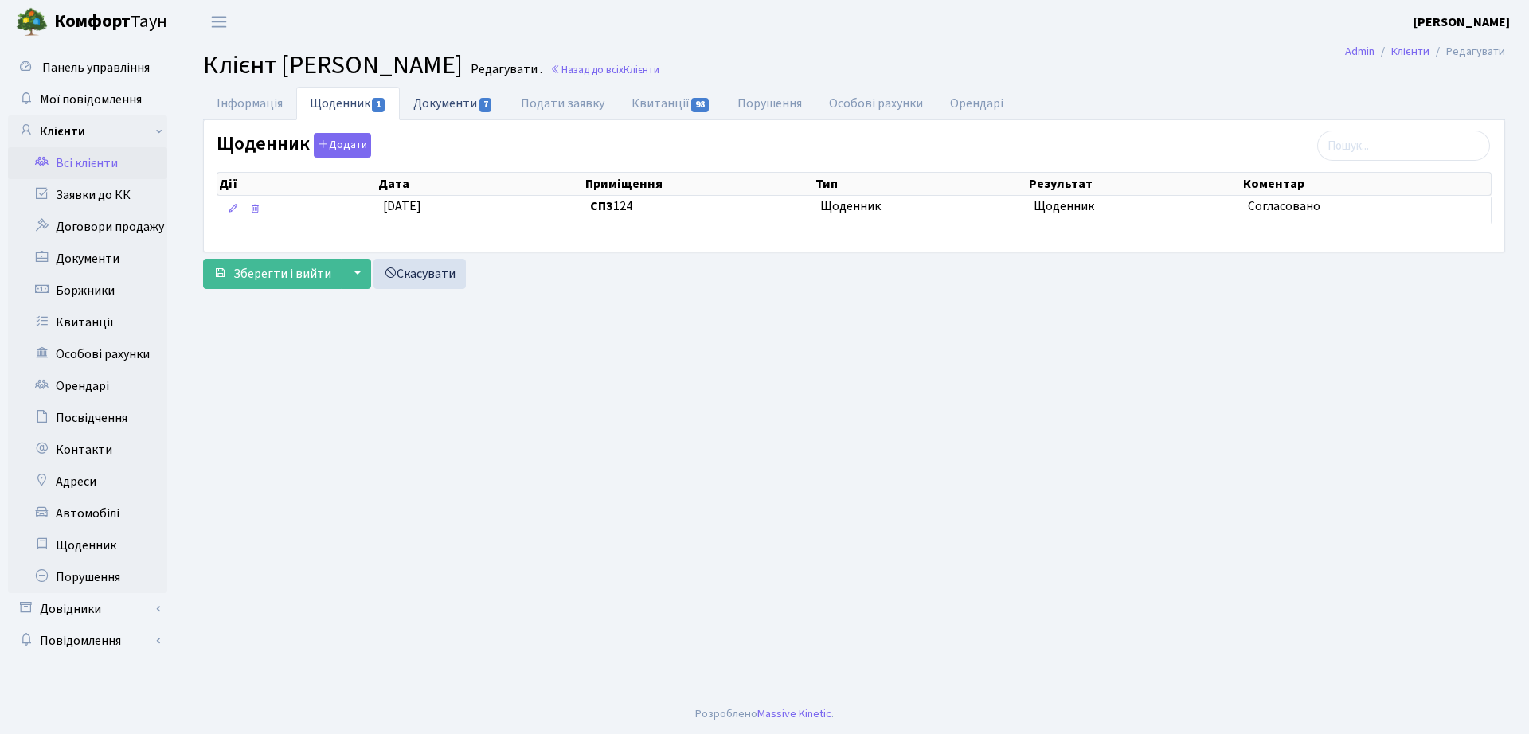
click at [471, 118] on link "Документи 7" at bounding box center [453, 103] width 107 height 33
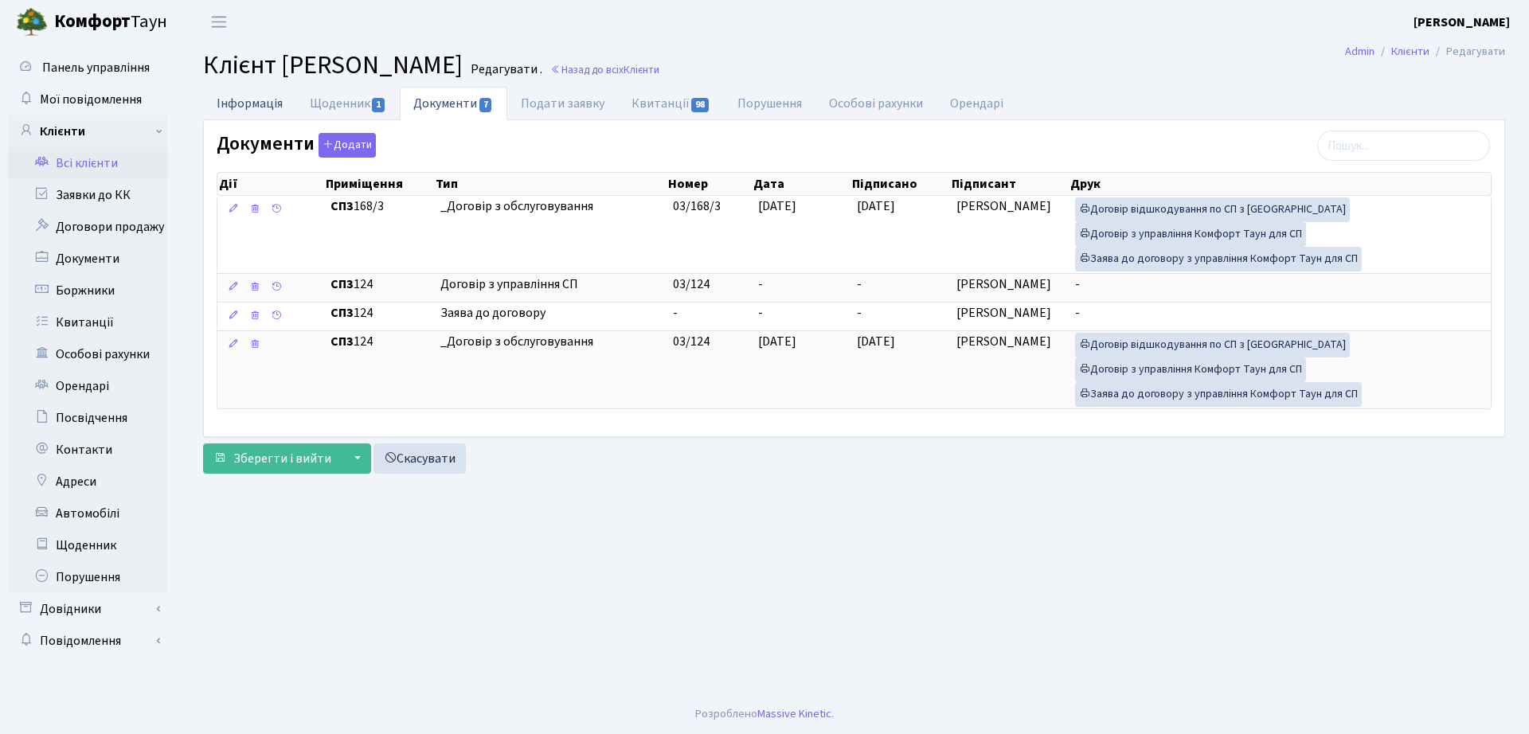
click at [223, 100] on link "Інформація" at bounding box center [249, 103] width 93 height 33
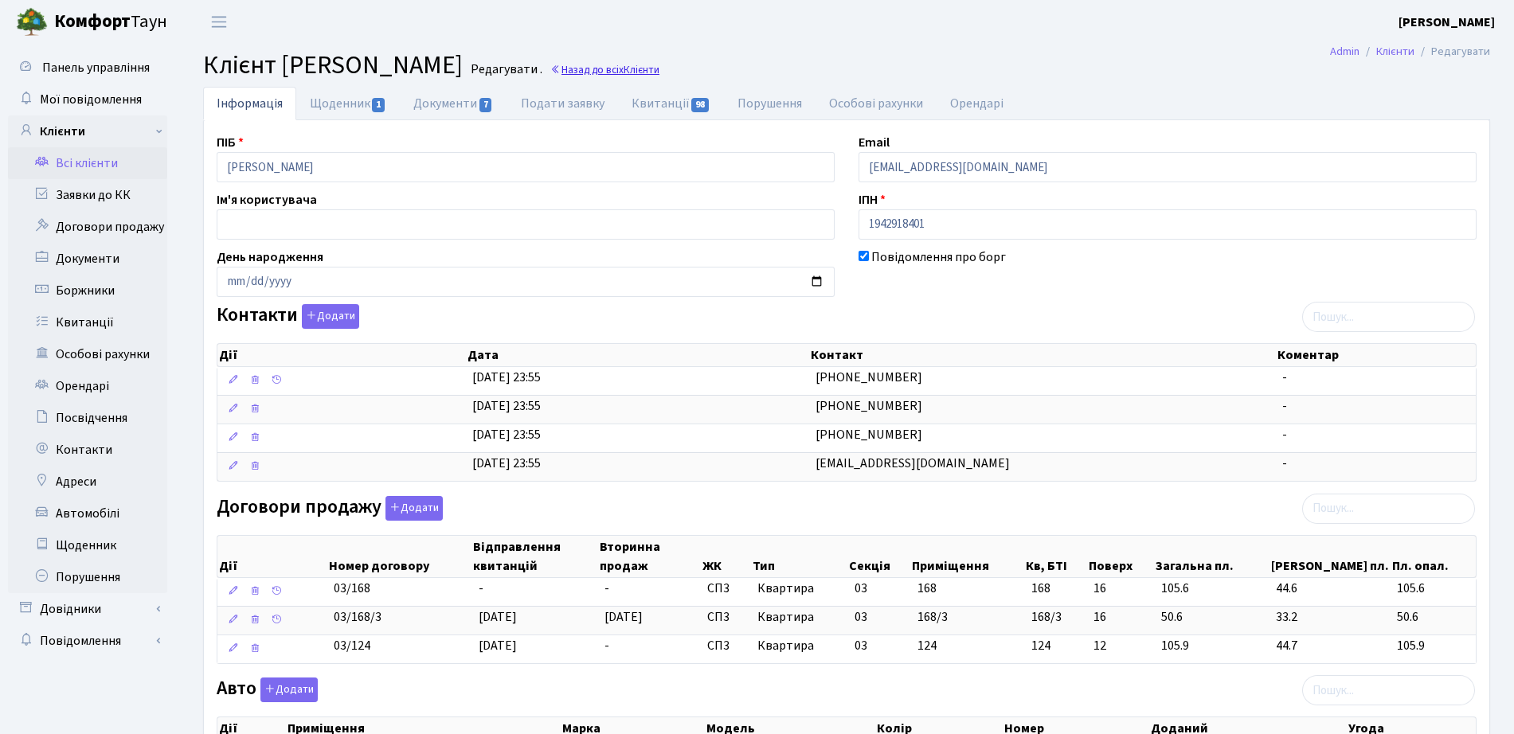
click at [659, 67] on span "Клієнти" at bounding box center [642, 69] width 36 height 15
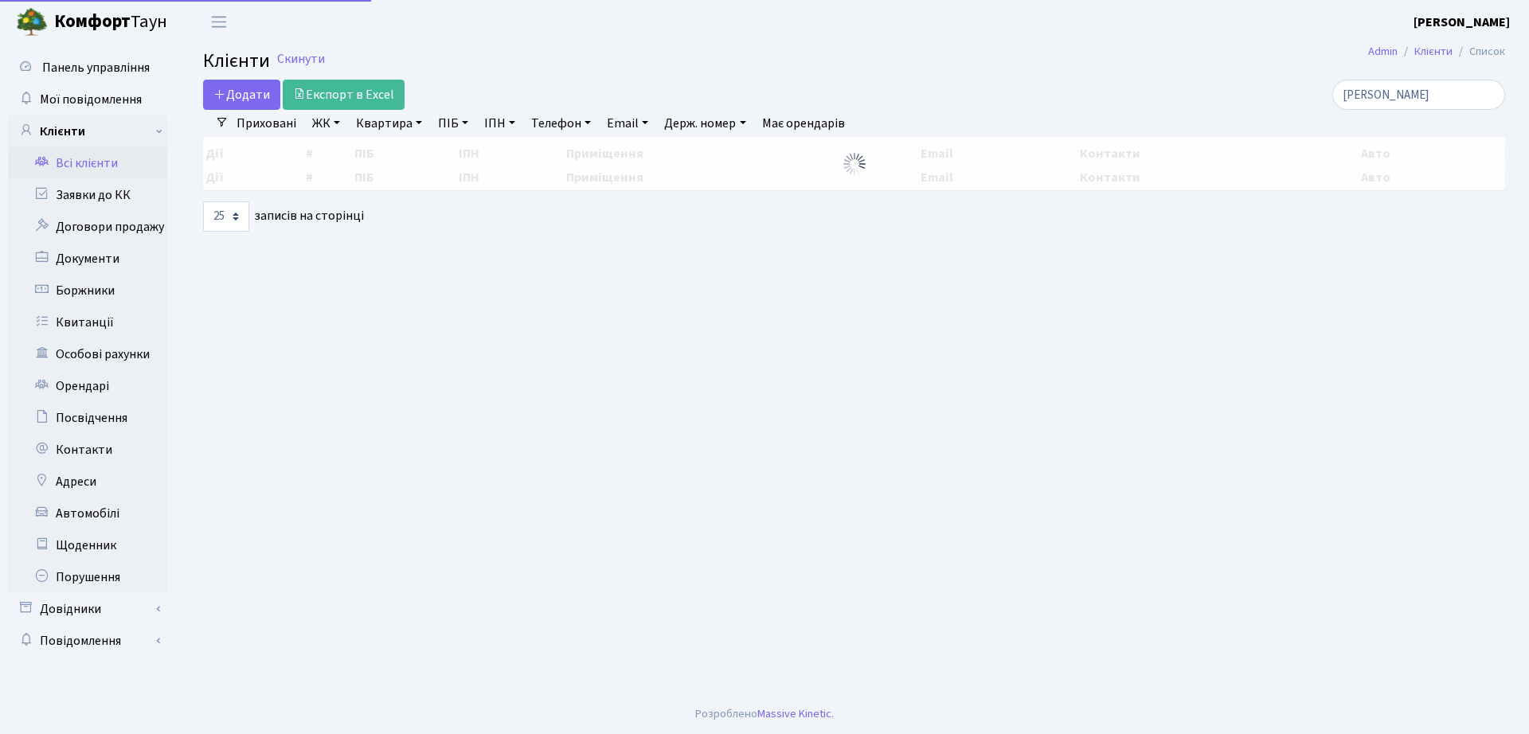
select select "25"
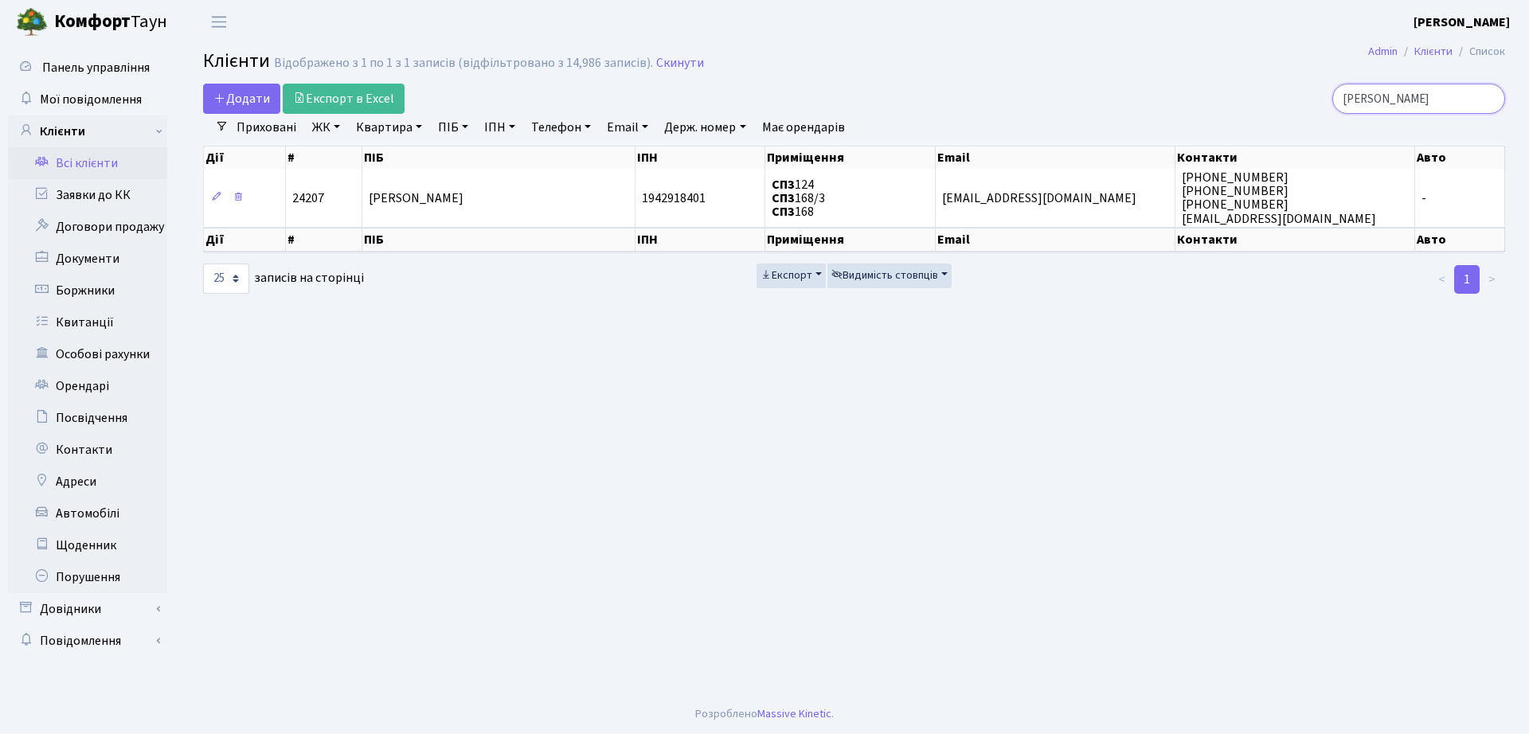
click at [1398, 98] on input "[PERSON_NAME]" at bounding box center [1418, 99] width 173 height 30
